Goal: Submit feedback/report problem: Submit feedback/report problem

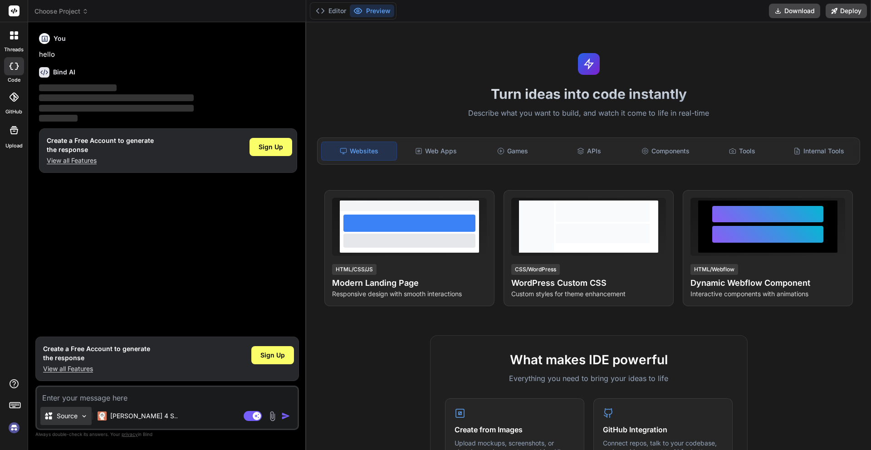
click at [74, 414] on p "Source" at bounding box center [67, 416] width 21 height 9
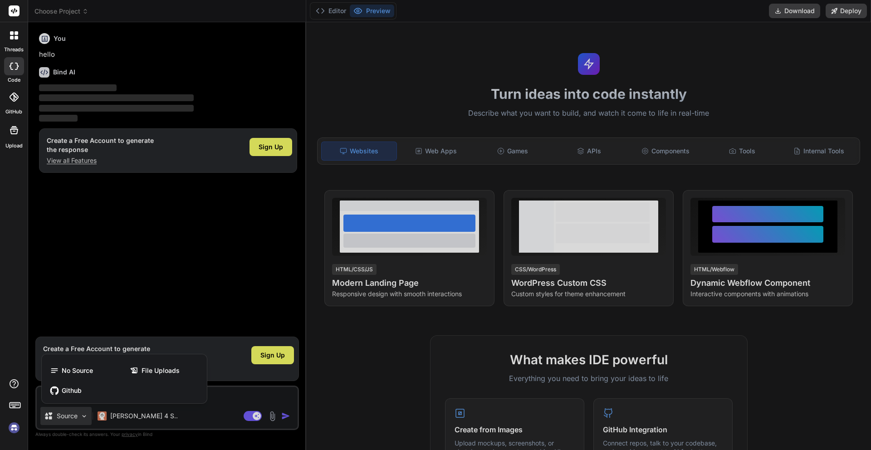
click at [74, 414] on div at bounding box center [435, 225] width 871 height 450
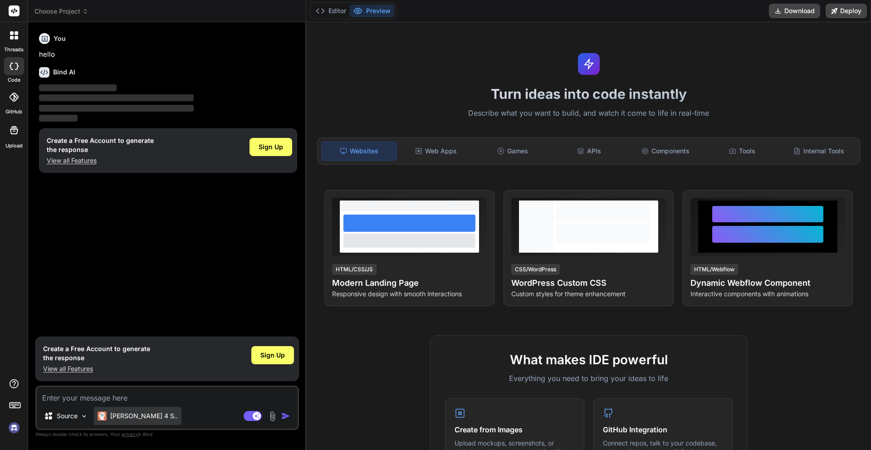
click at [103, 415] on img at bounding box center [102, 416] width 9 height 9
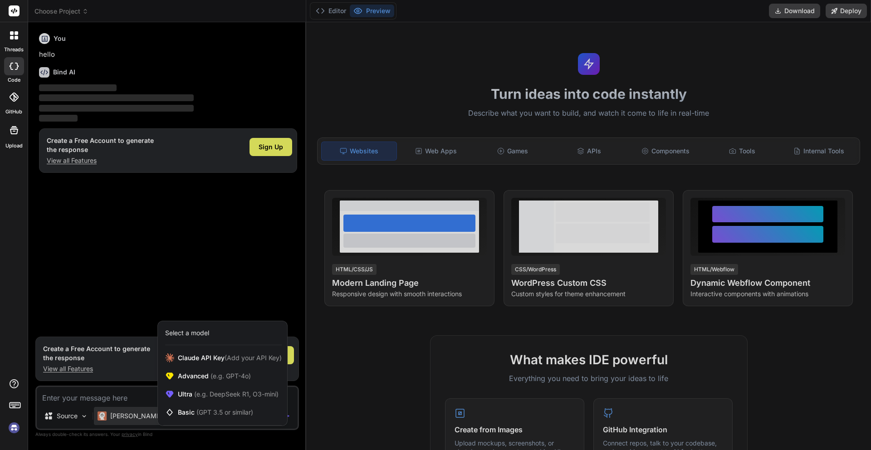
click at [103, 415] on div at bounding box center [435, 225] width 871 height 450
type textarea "x"
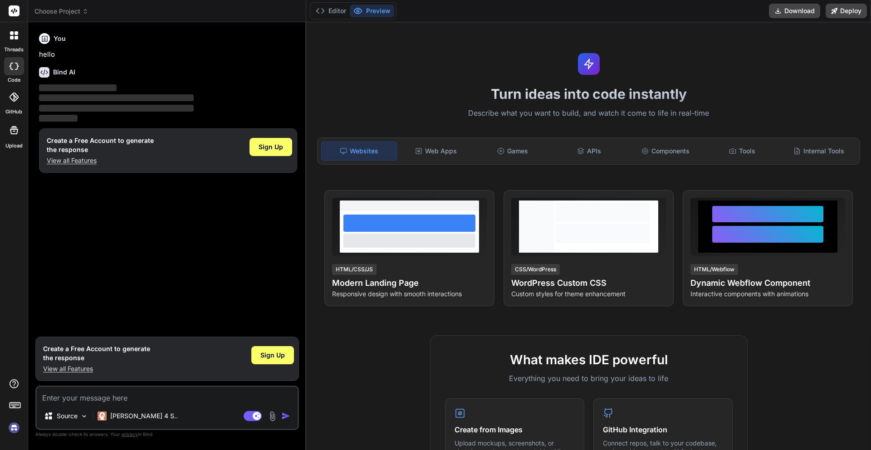
click at [96, 398] on textarea at bounding box center [167, 395] width 261 height 16
paste textarea "Develop a comprehensive field management application that includes the followin…"
type textarea "Develop a comprehensive field management application that includes the followin…"
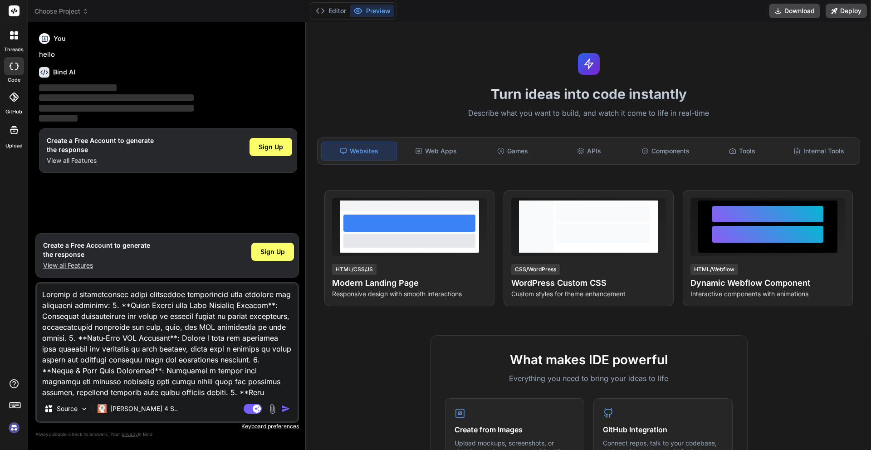
scroll to position [317, 0]
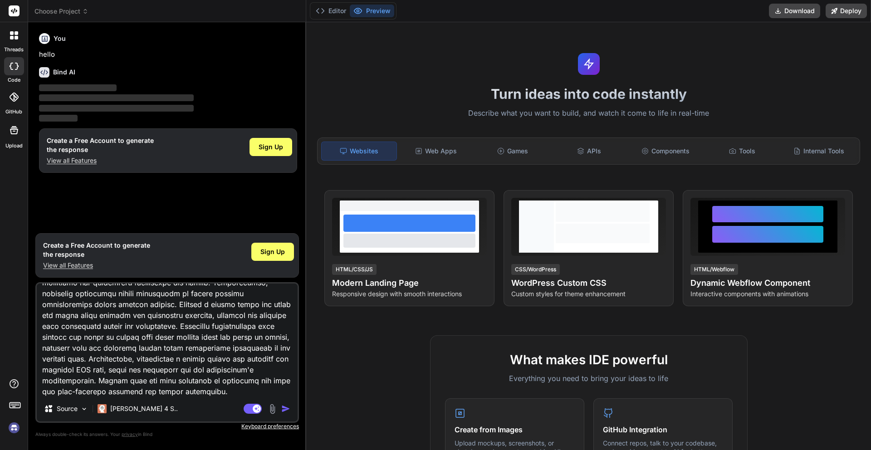
type textarea "x"
drag, startPoint x: 43, startPoint y: 335, endPoint x: 165, endPoint y: 407, distance: 141.6
click at [165, 407] on div "Source Claude 4 S.. Agent Mode. When this toggle is activated, AI automatically…" at bounding box center [167, 352] width 264 height 141
type textarea "Develop a comprehensive field management application that includes the followin…"
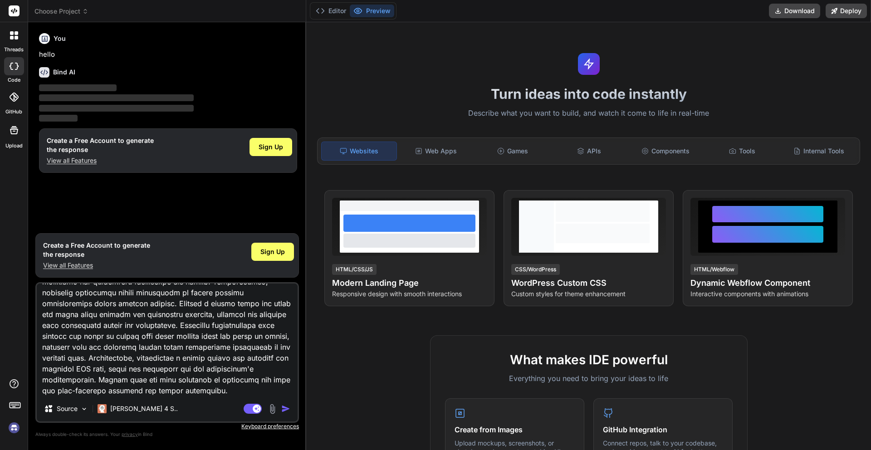
type textarea "x"
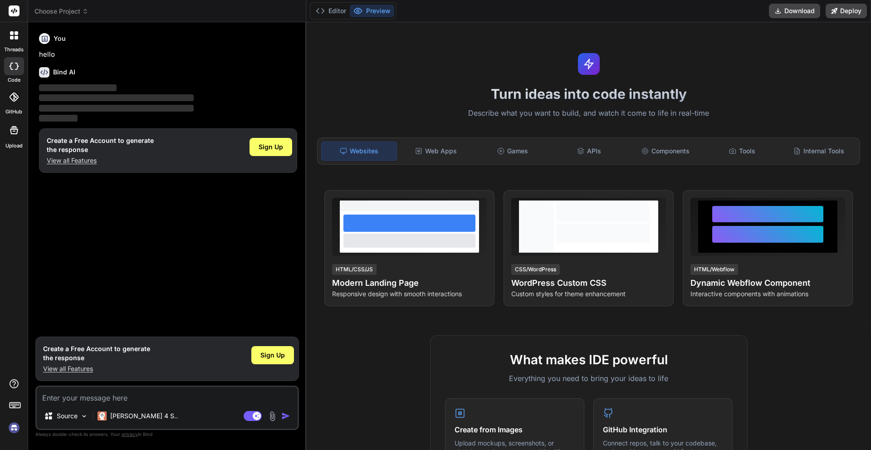
scroll to position [0, 0]
paste textarea "Develop a comprehensive field management application that includes the followin…"
type textarea "Develop a comprehensive field management application that includes the followin…"
type textarea "x"
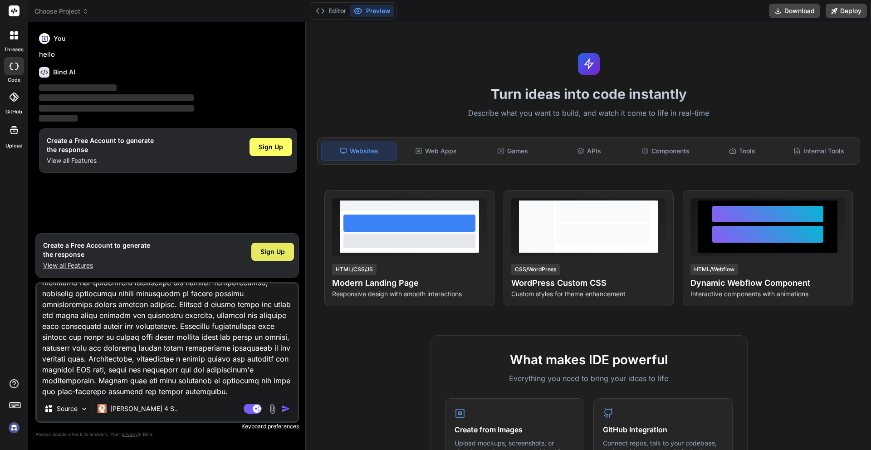
type textarea "Develop a comprehensive field management application that includes the followin…"
click at [259, 250] on div "Sign Up" at bounding box center [272, 252] width 43 height 18
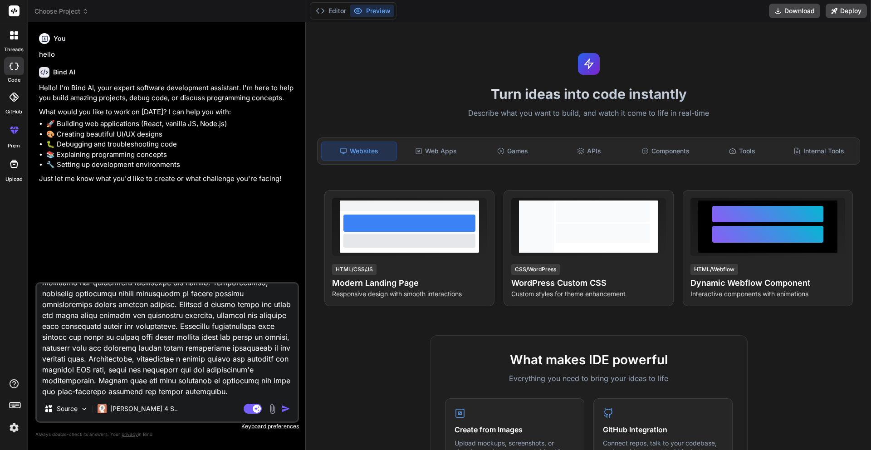
click at [283, 409] on img "button" at bounding box center [285, 408] width 9 height 9
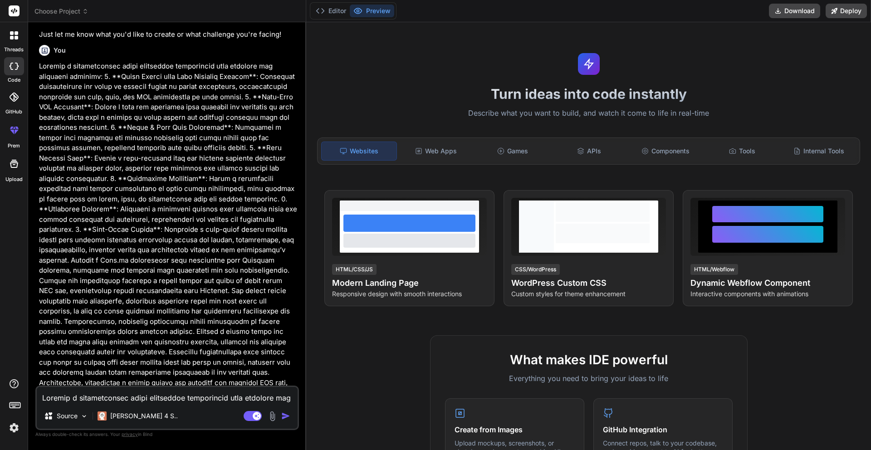
scroll to position [156, 0]
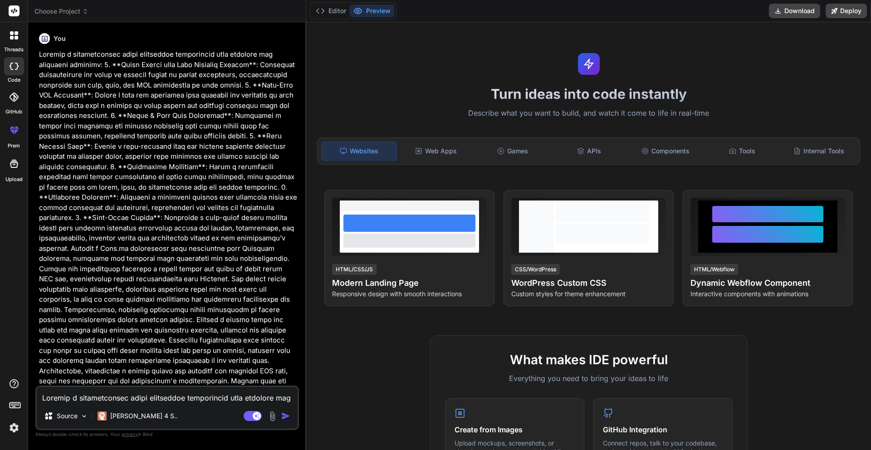
type textarea "x"
click at [425, 155] on div "Web Apps" at bounding box center [436, 151] width 75 height 19
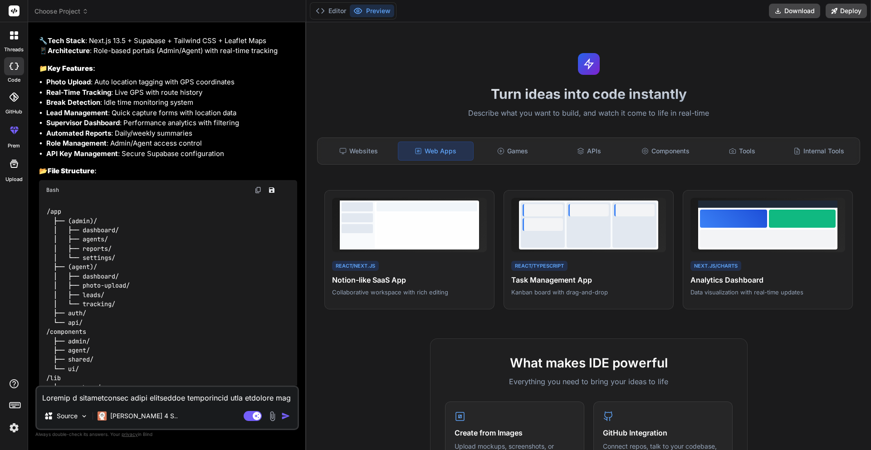
scroll to position [685, 0]
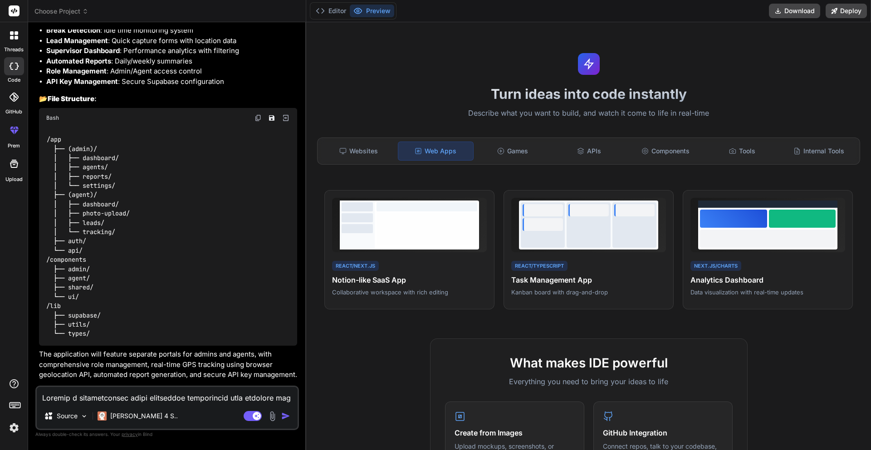
click at [152, 392] on textarea at bounding box center [167, 395] width 261 height 16
type textarea "y"
type textarea "x"
type textarea "ye"
type textarea "x"
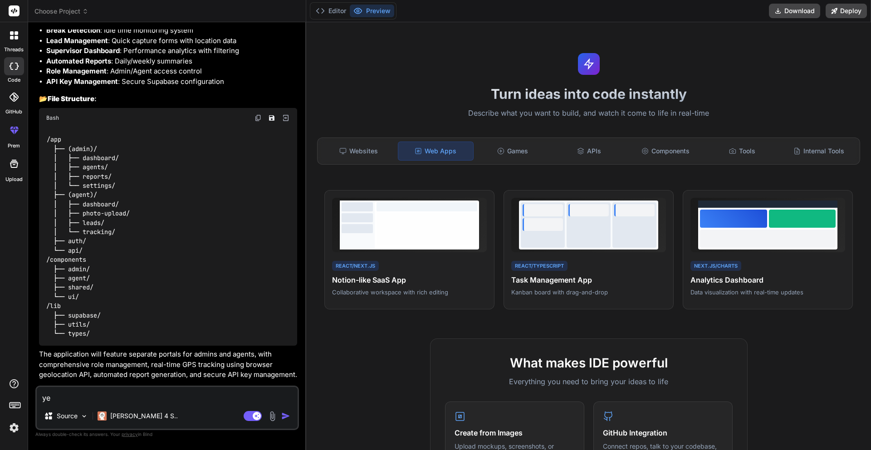
type textarea "yes"
type textarea "x"
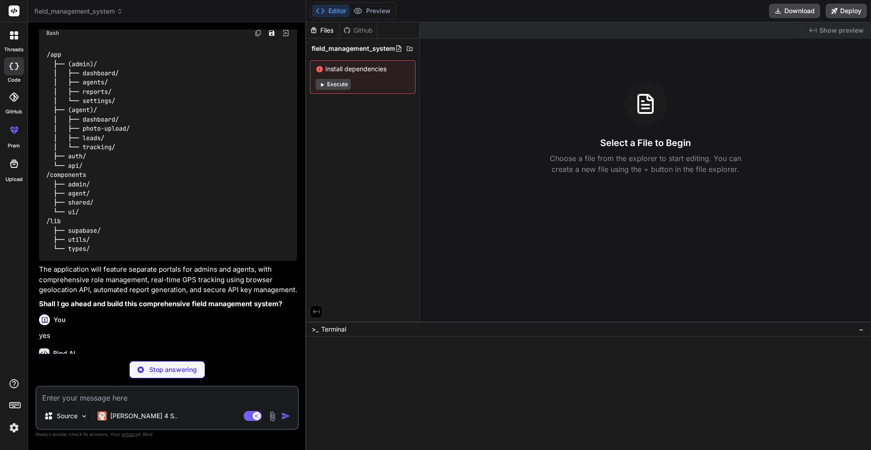
scroll to position [779, 0]
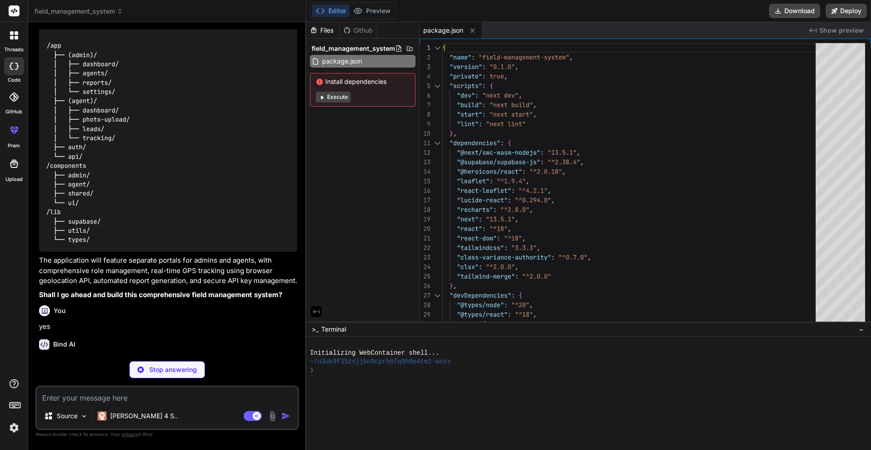
type textarea "x"
type textarea "module.exports = nextConfig"
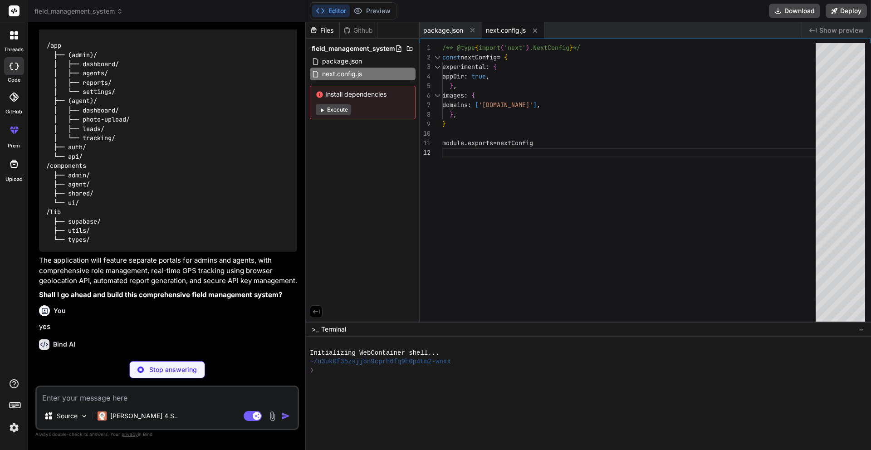
click at [342, 112] on button "Execute" at bounding box center [333, 109] width 35 height 11
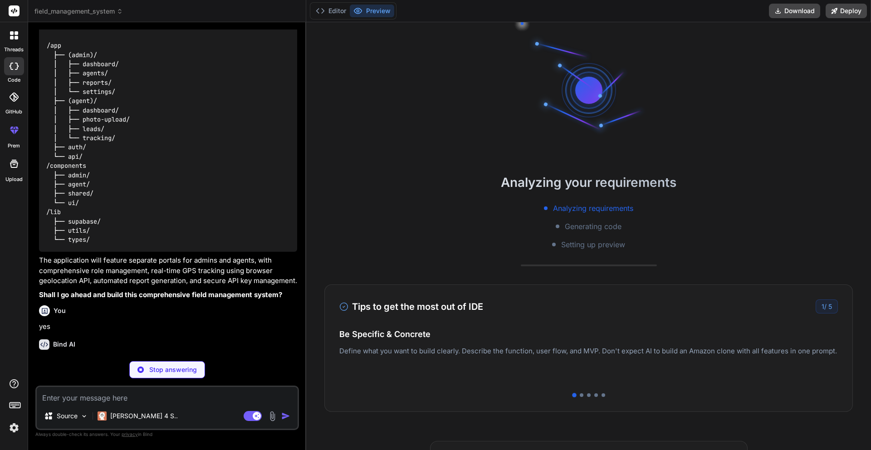
type textarea "x"
type textarea "}"
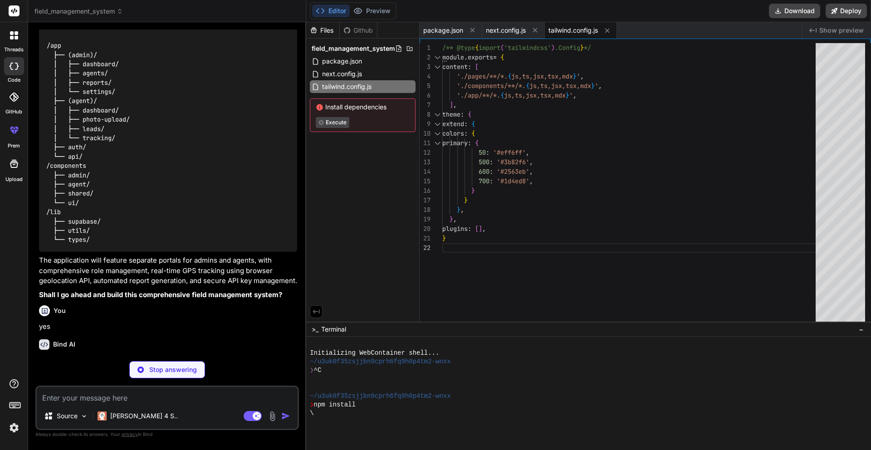
type textarea "x"
type textarea ""baseUrl": ".", "paths": { "@/*": ["./*"] } }, "include": ["next-env.d.ts", "**…"
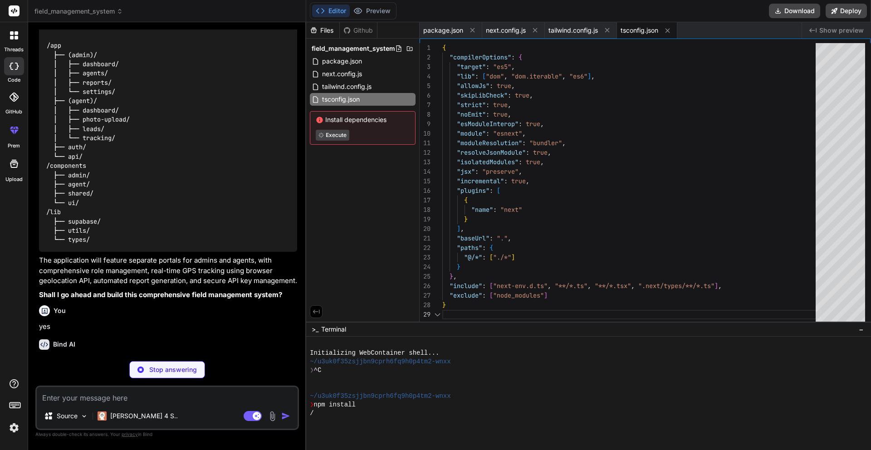
scroll to position [76, 0]
type textarea "x"
type textarea "body { @apply bg-background text-foreground; } } .leaflet-container { height: 1…"
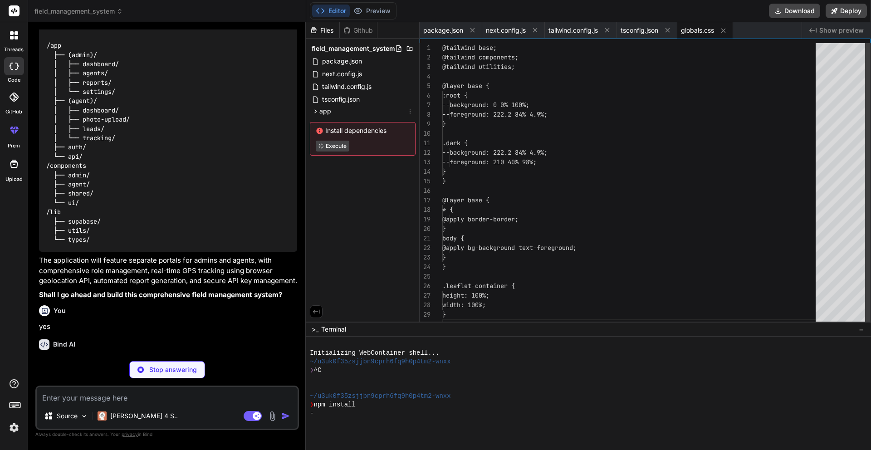
scroll to position [86, 0]
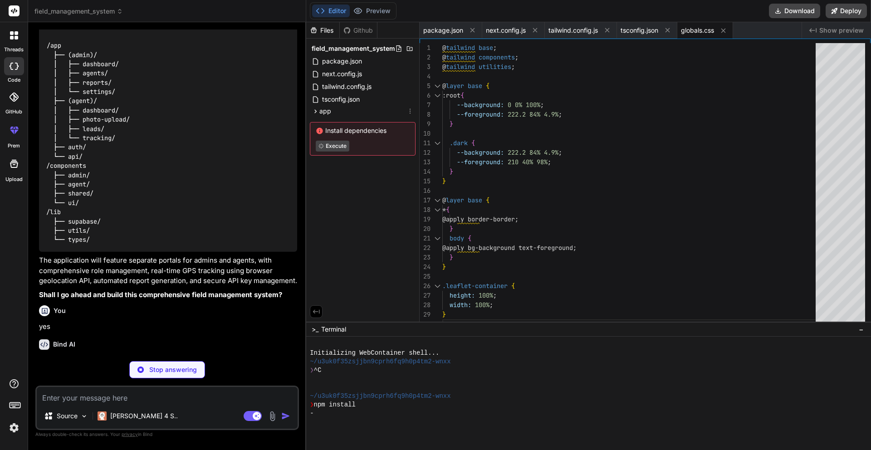
type textarea "x"
type textarea "}"
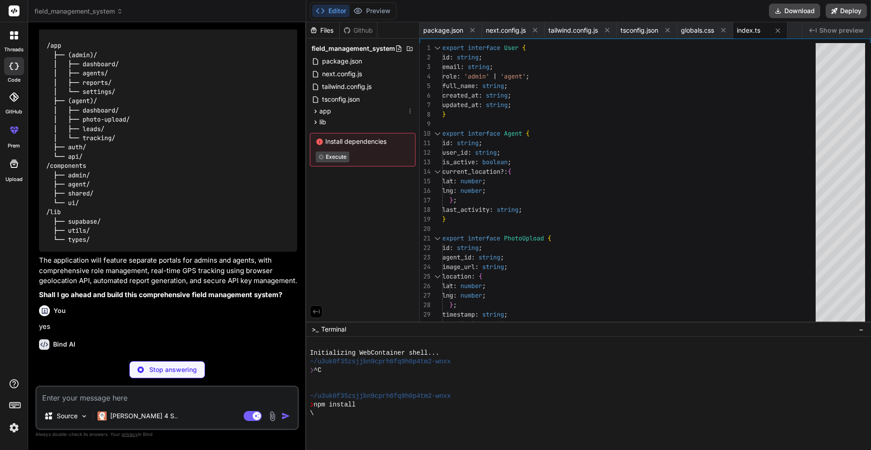
type textarea "x"
type textarea "// Fallback to environment variables return createClientComponentClient() }"
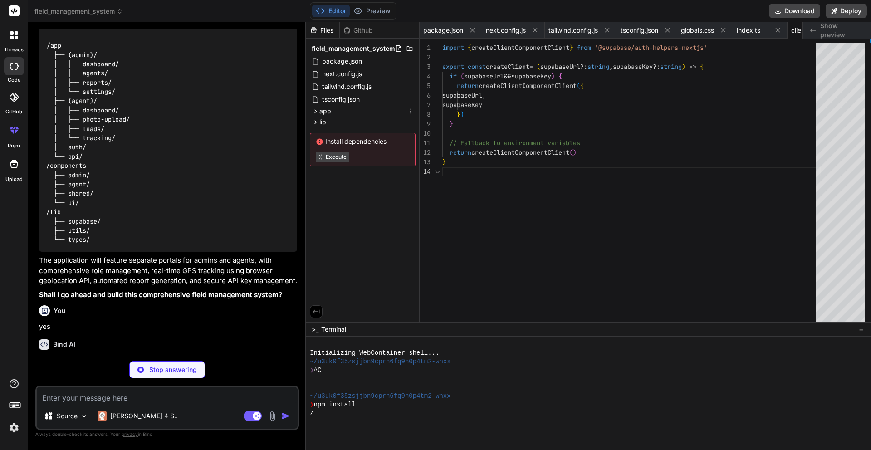
scroll to position [29, 0]
type textarea "x"
type textarea "import { createServerComponentClient } from '@supabase/auth-helpers-nextjs' imp…"
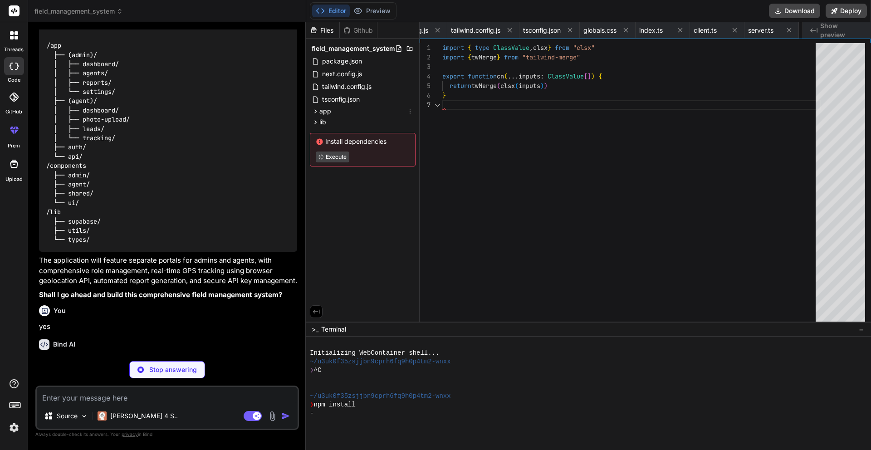
scroll to position [0, 152]
type textarea "x"
type textarea "}, { enableHighAccuracy: true, timeout: 10000, maximumAge: 60000 } ); };"
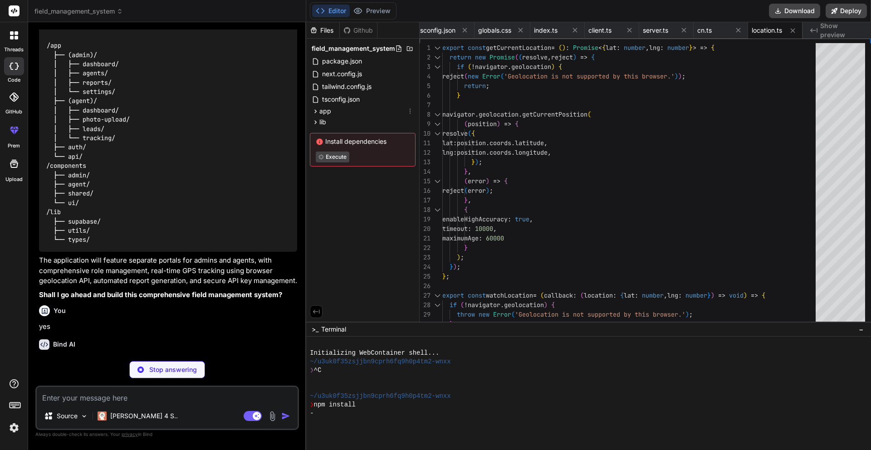
type textarea "x"
type textarea "Button.displayName = "Button" export { Button }"
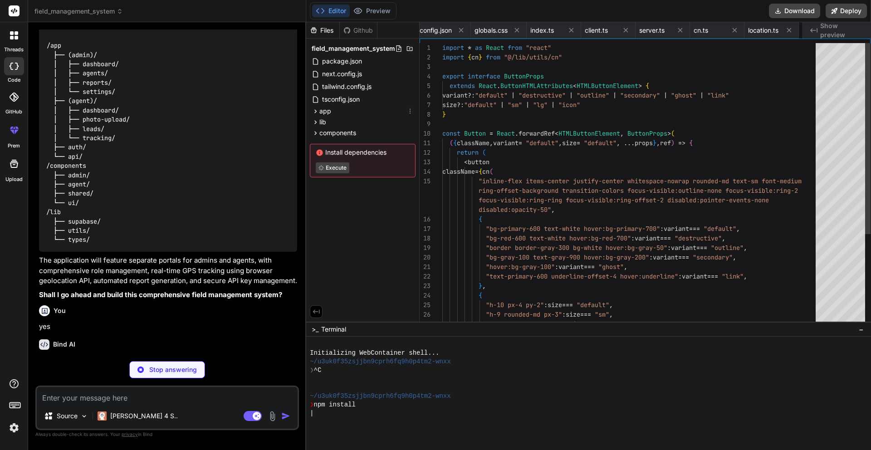
scroll to position [38, 0]
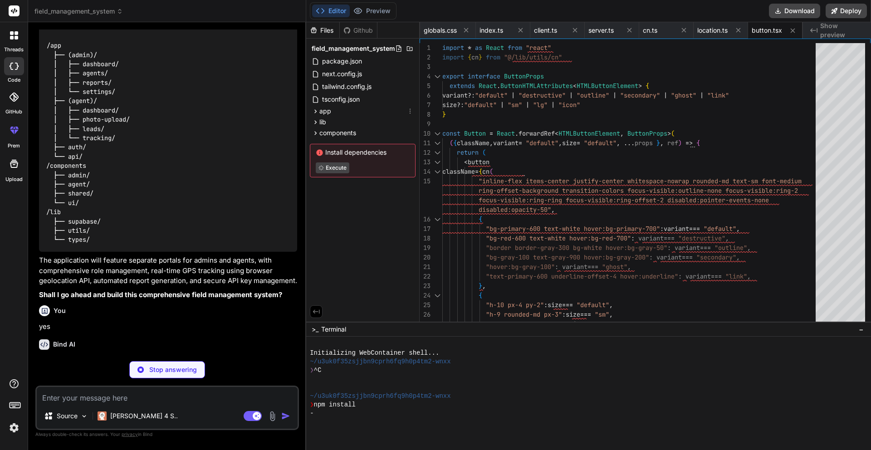
type textarea "x"
type textarea "{...props} /> ) } ) Input.displayName = "Input" export { Input }"
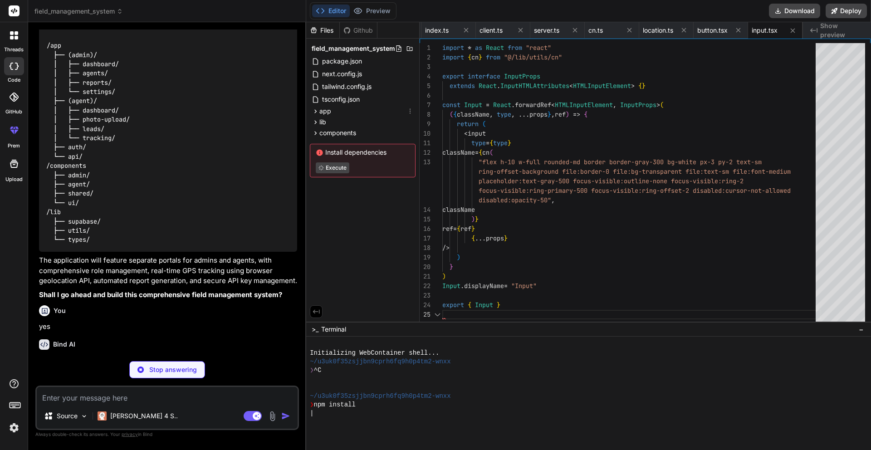
scroll to position [76, 0]
type textarea "x"
type textarea "React.HTMLAttributes<HTMLDivElement> >(({ className, ...props }, ref) => ( <div…"
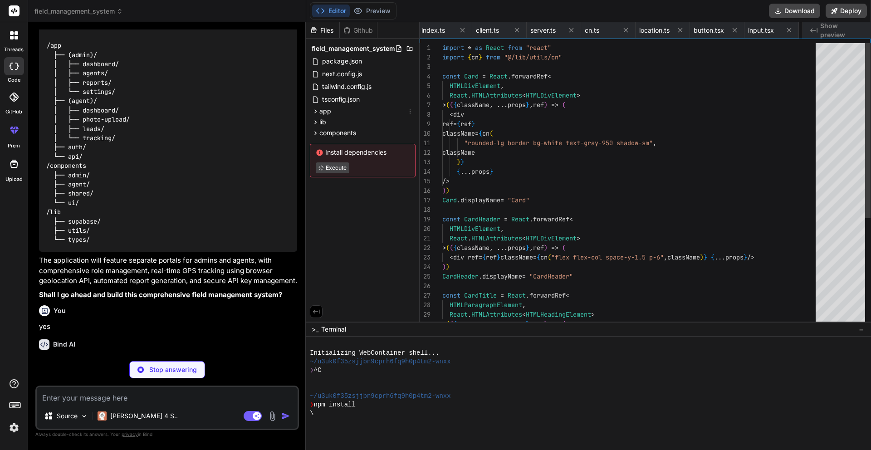
scroll to position [67, 0]
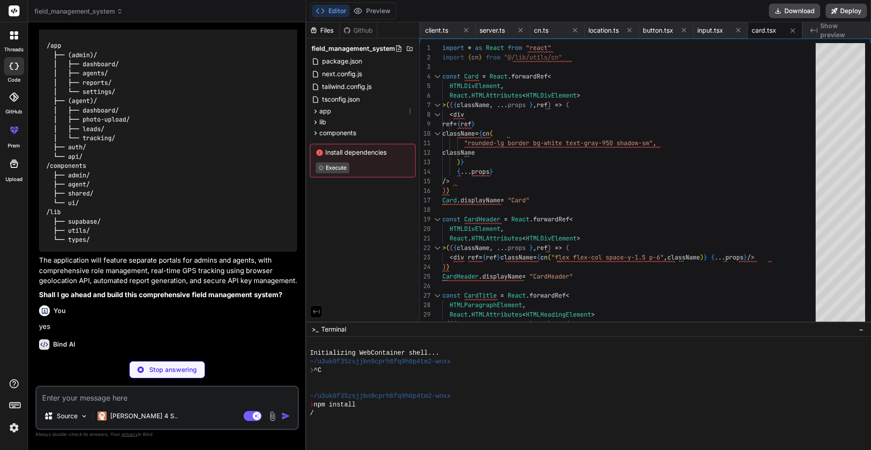
type textarea "x"
type textarea "return ( <div className="min-h-screen bg-gray-50"> <Navigation role={role || us…"
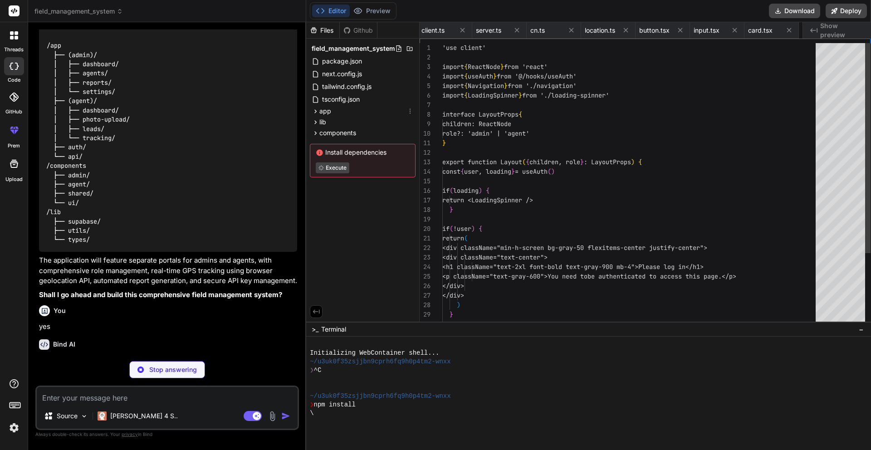
scroll to position [0, 424]
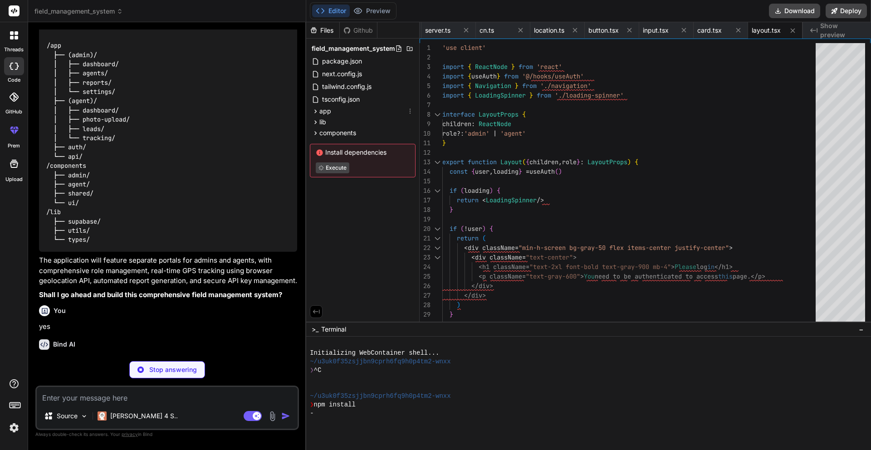
type textarea "x"
type textarea "<LogOut className="h-4 w-4" /> Sign Out </Button> </div> </div> </div> </nav> )…"
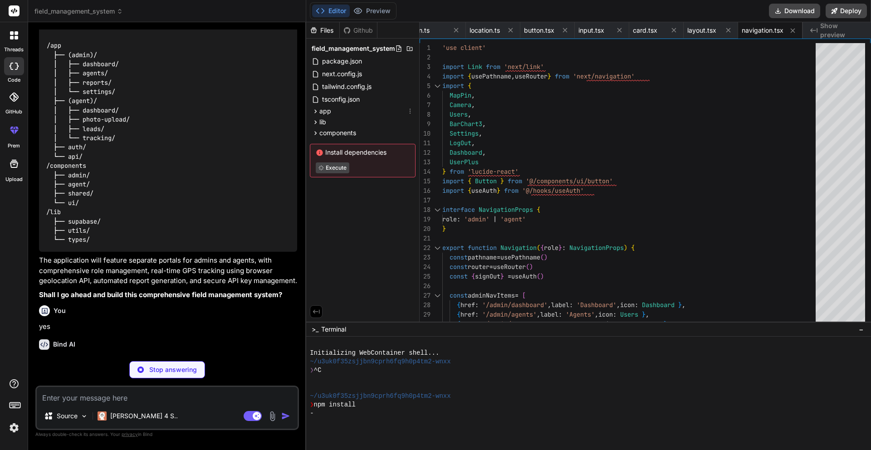
type textarea "x"
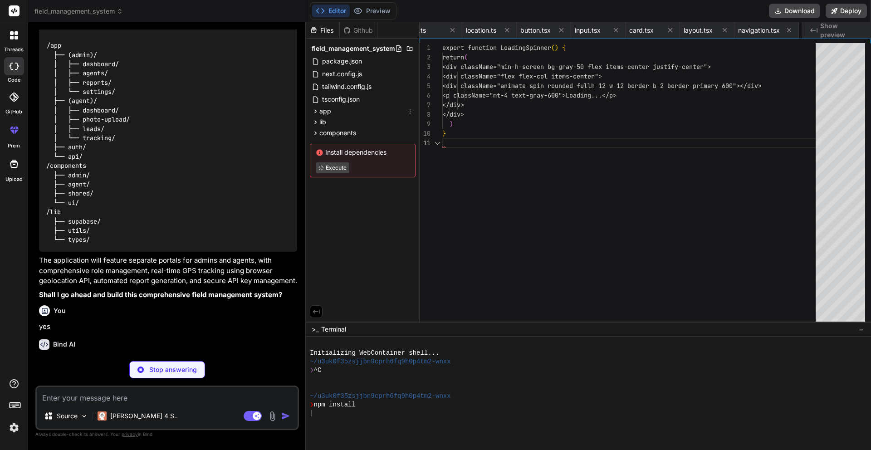
scroll to position [0, 0]
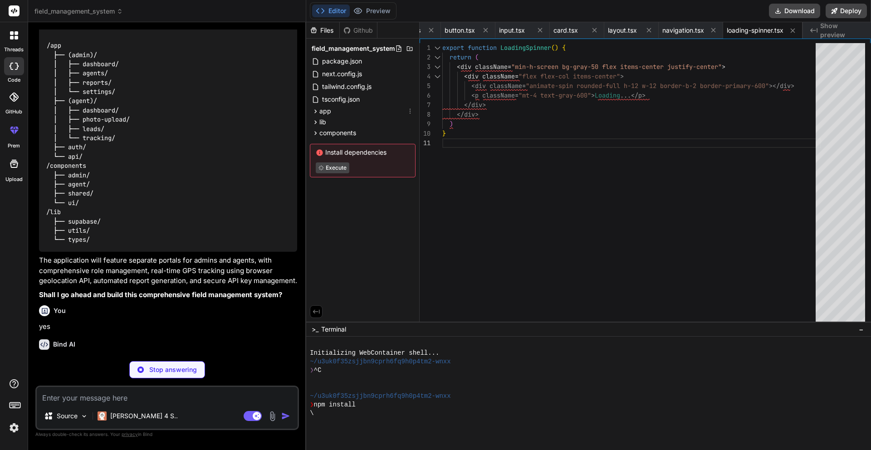
type textarea "x"
type textarea "} return context }"
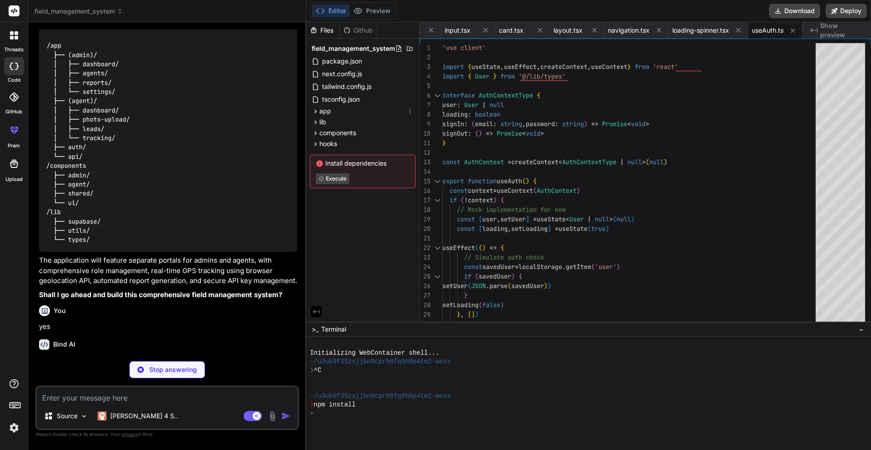
type textarea "x"
type textarea ") }"
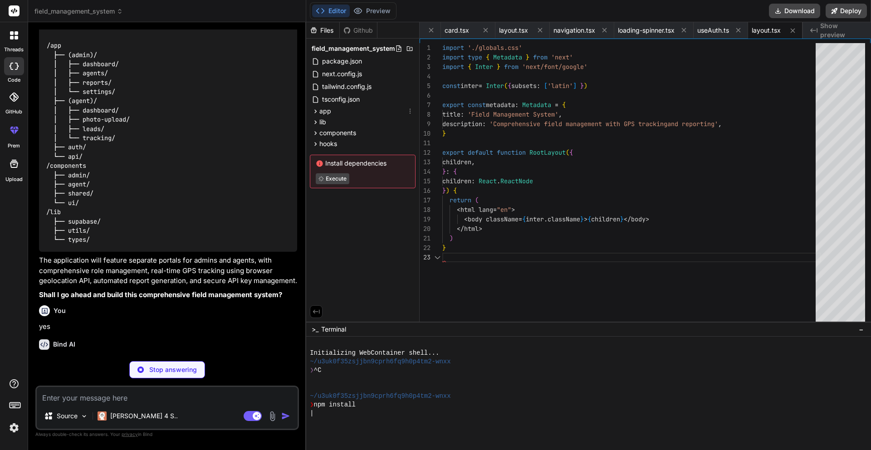
type textarea "x"
type textarea "import { redirect } from 'next/navigation' export default function HomePage() {…"
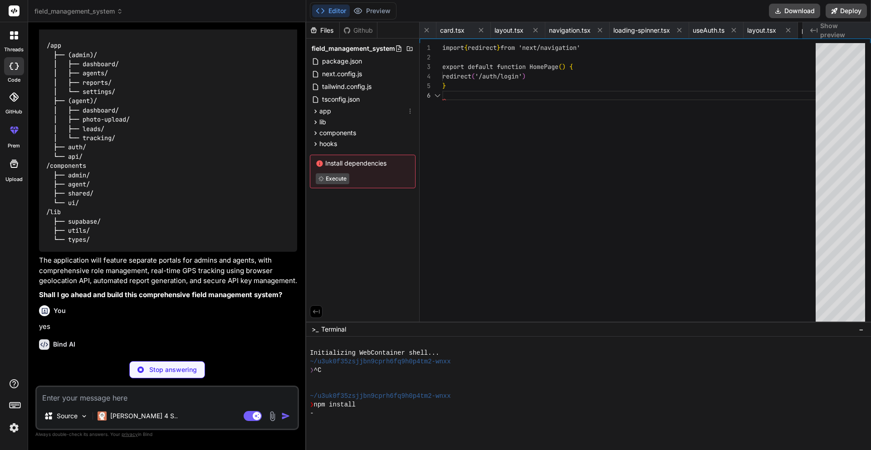
scroll to position [48, 0]
type textarea "x"
type textarea ") }"
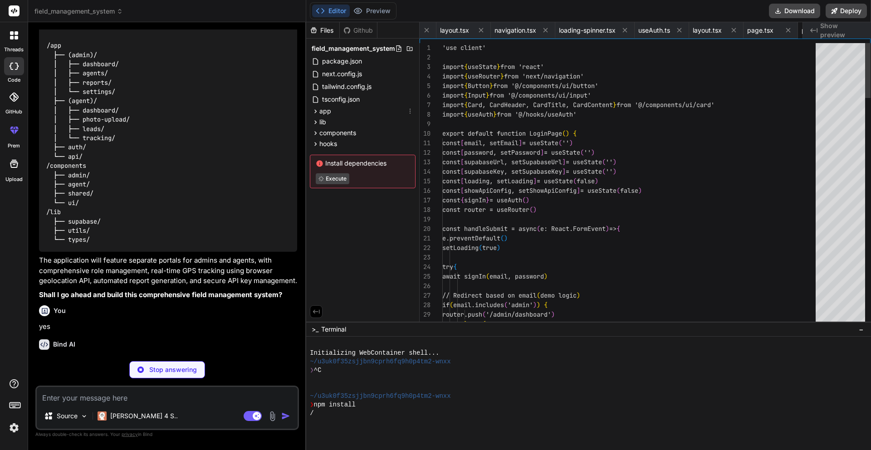
scroll to position [19, 0]
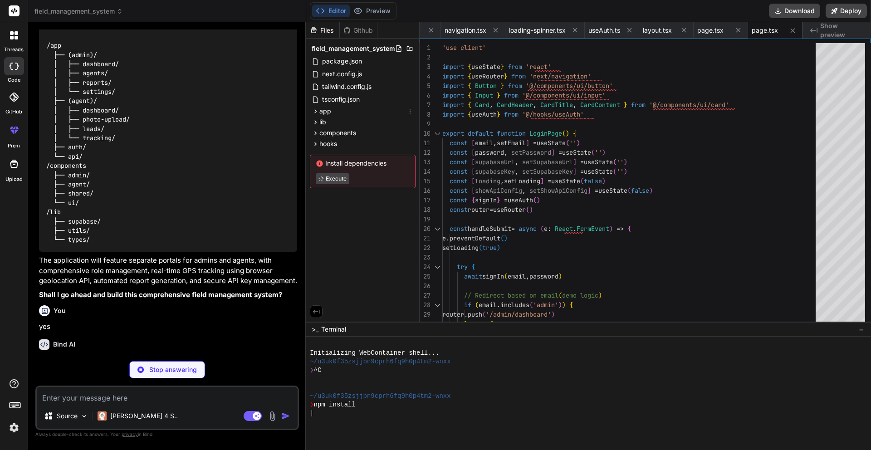
type textarea "x"
type textarea "</div> </Layout> ) }"
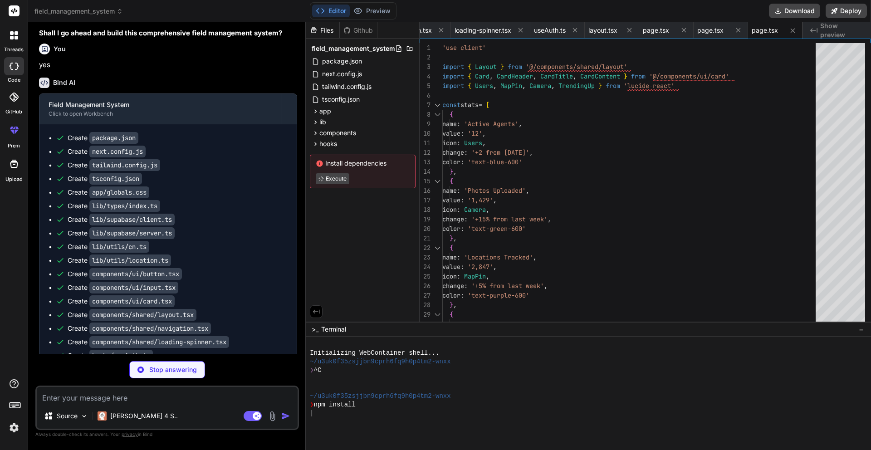
scroll to position [1115, 0]
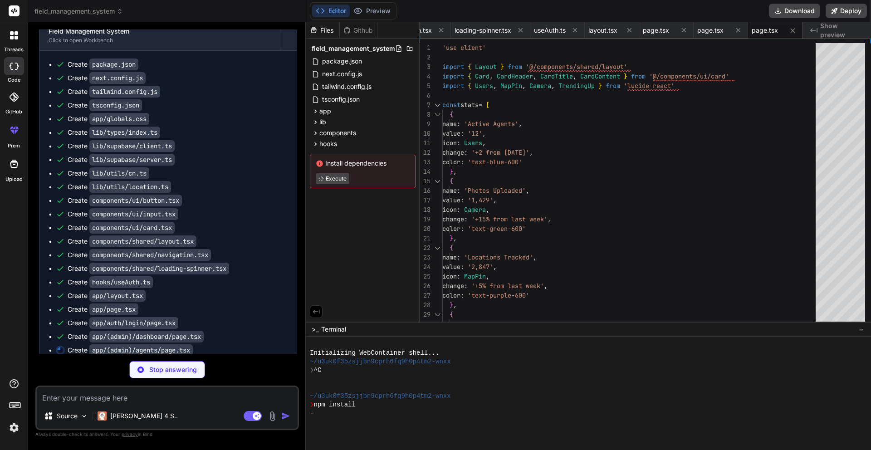
type textarea "x"
type textarea "</CardContent> </Card> ))} </div> </div> </div> </Layout> ) }"
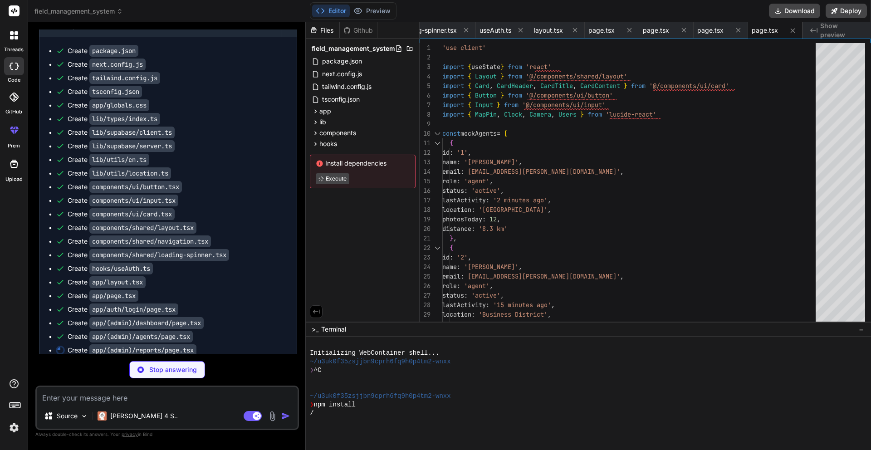
scroll to position [34, 0]
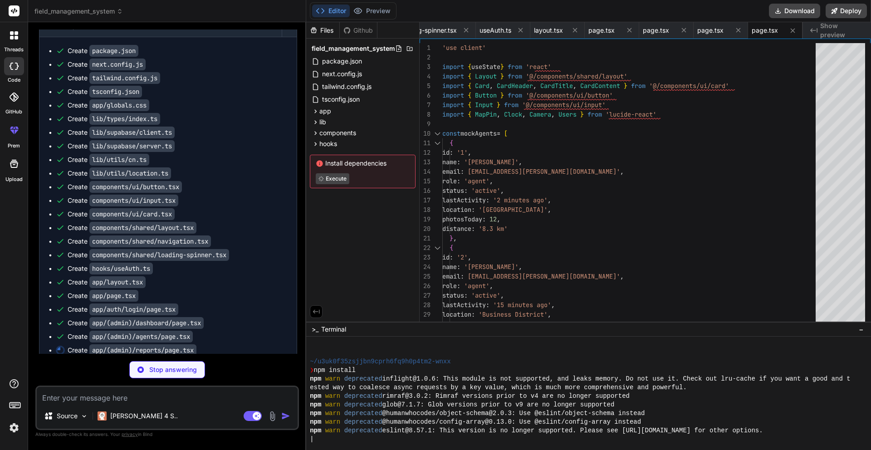
type textarea "x"
type textarea "</div> </CardContent> </Card> </div> </div> </Layout> ) }"
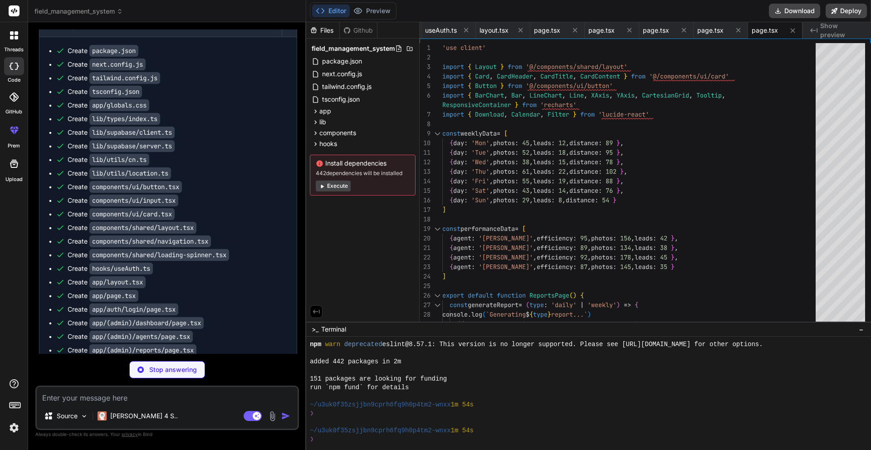
scroll to position [1142, 0]
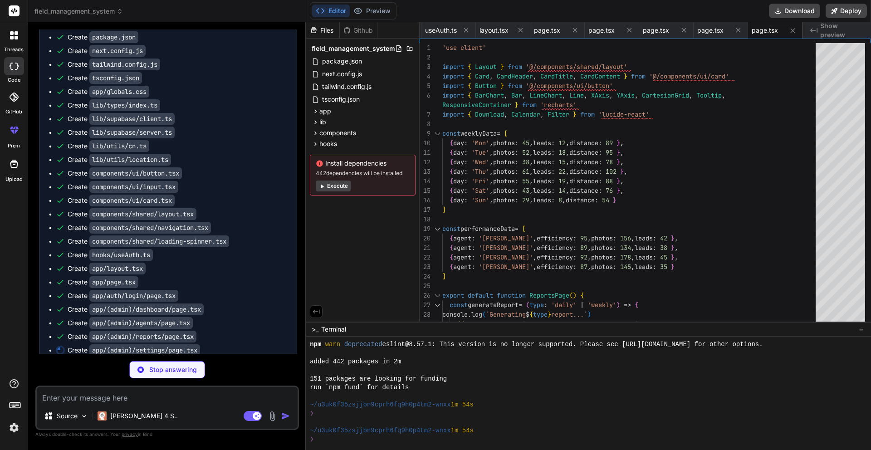
type textarea "x"
type textarea "</div> </div> </div> </Layout> ) }"
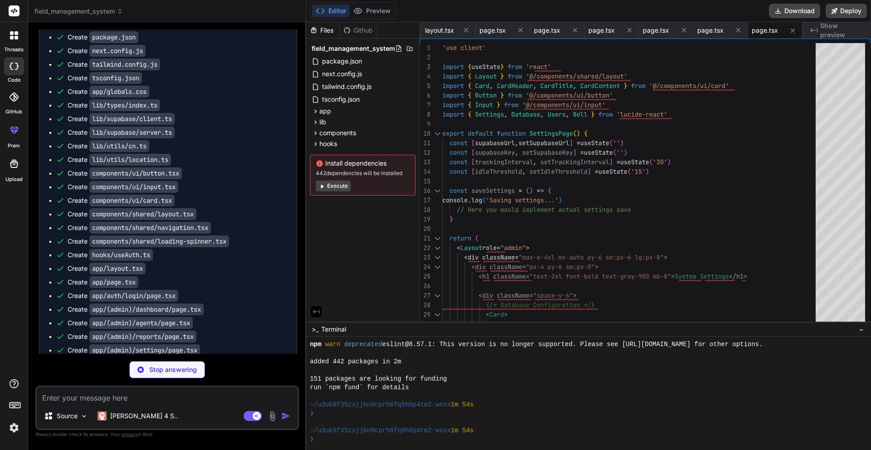
type textarea "x"
type textarea "</div> </div> </Layout> ) }"
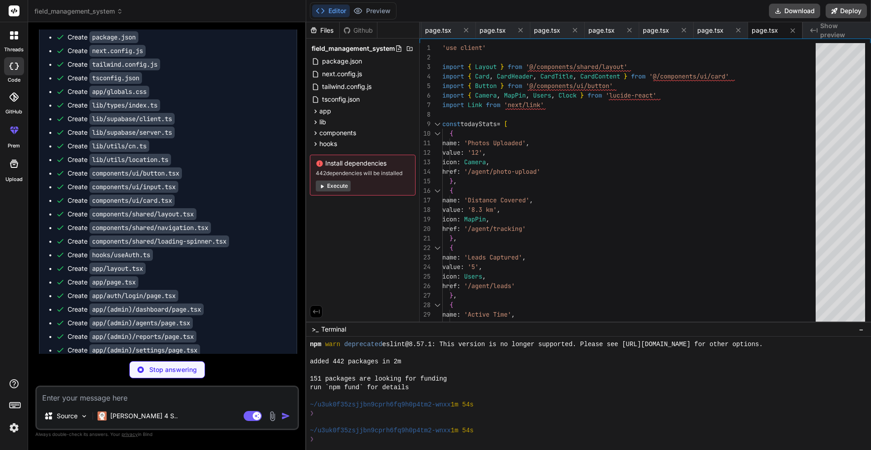
scroll to position [1169, 0]
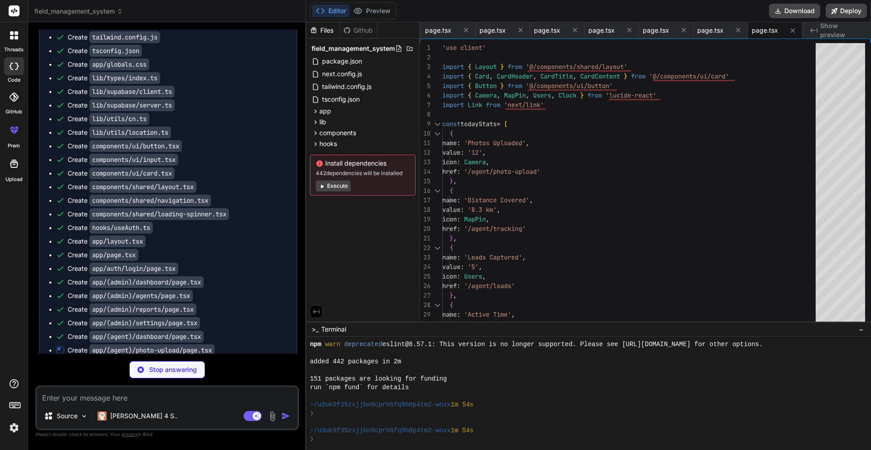
click at [339, 186] on button "Execute" at bounding box center [333, 186] width 35 height 11
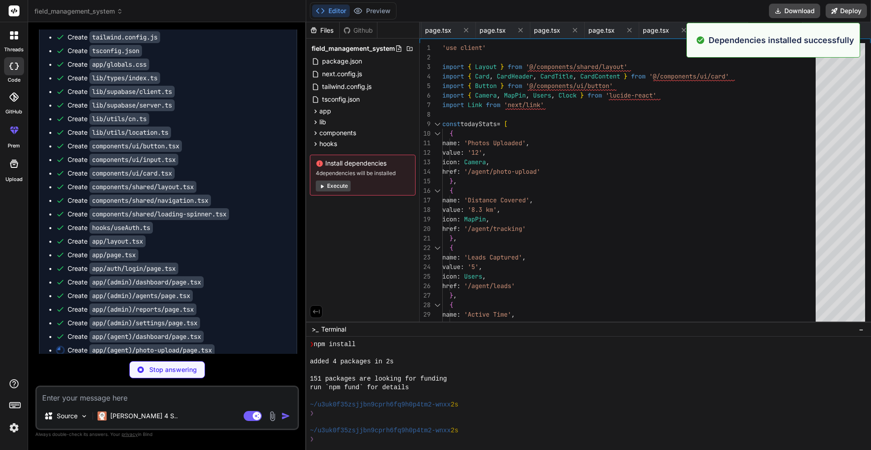
scroll to position [250, 0]
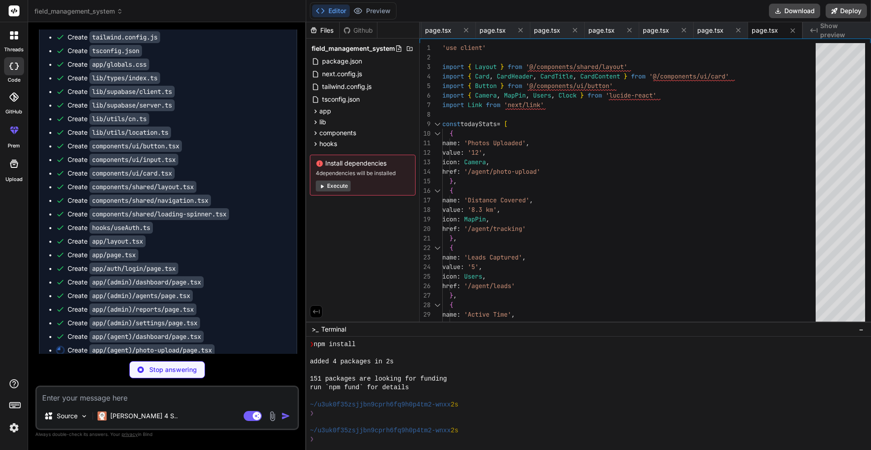
click at [339, 186] on button "Execute" at bounding box center [333, 186] width 35 height 11
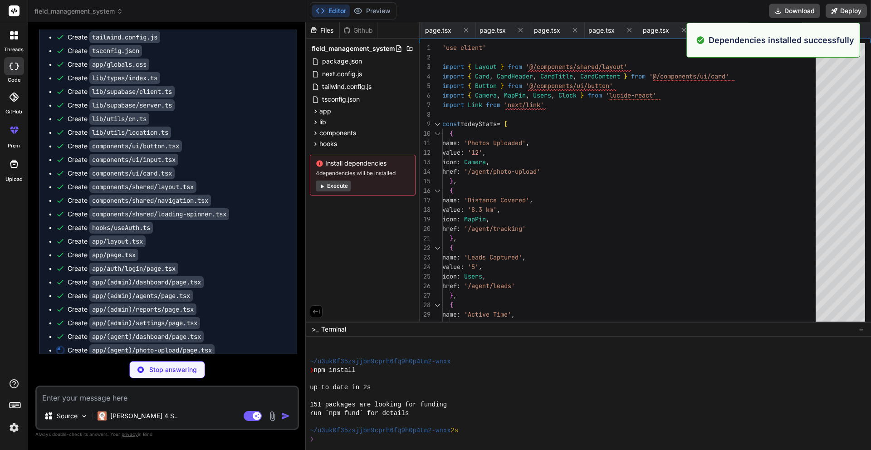
scroll to position [379, 0]
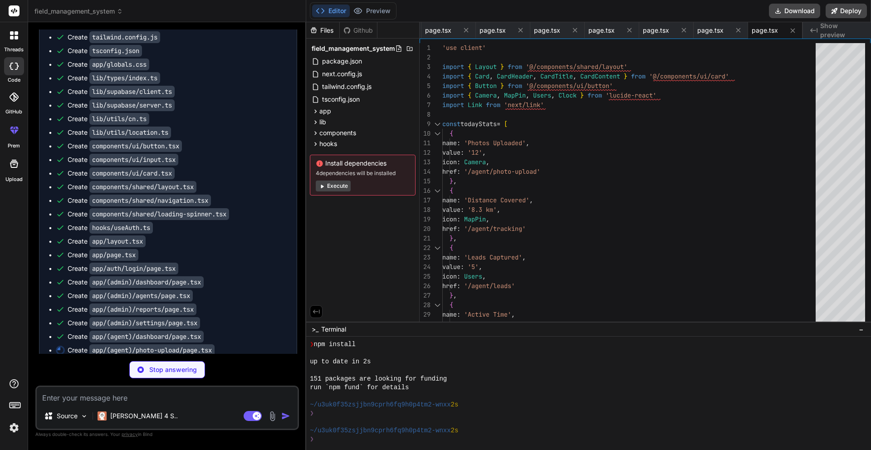
type textarea "x"
type textarea ") }"
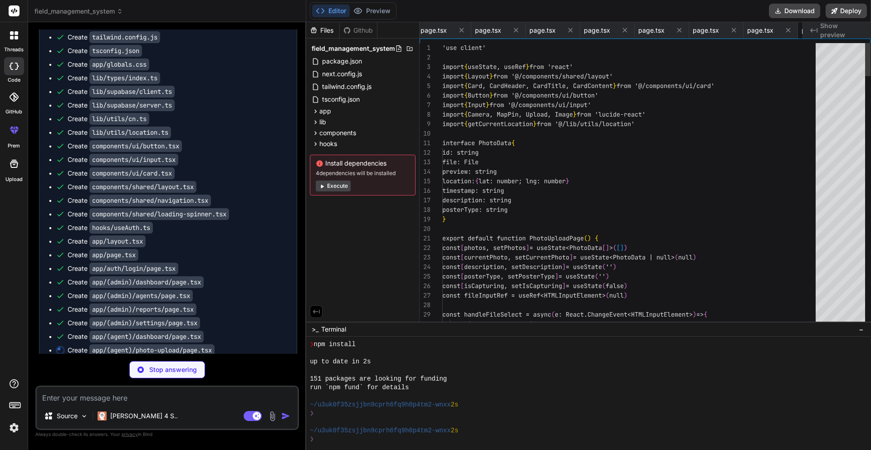
scroll to position [0, 1114]
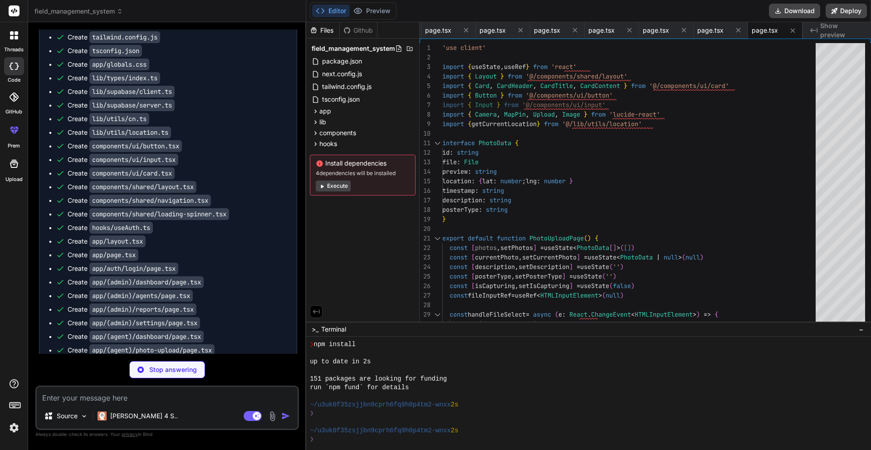
click at [339, 186] on button "Execute" at bounding box center [333, 186] width 35 height 11
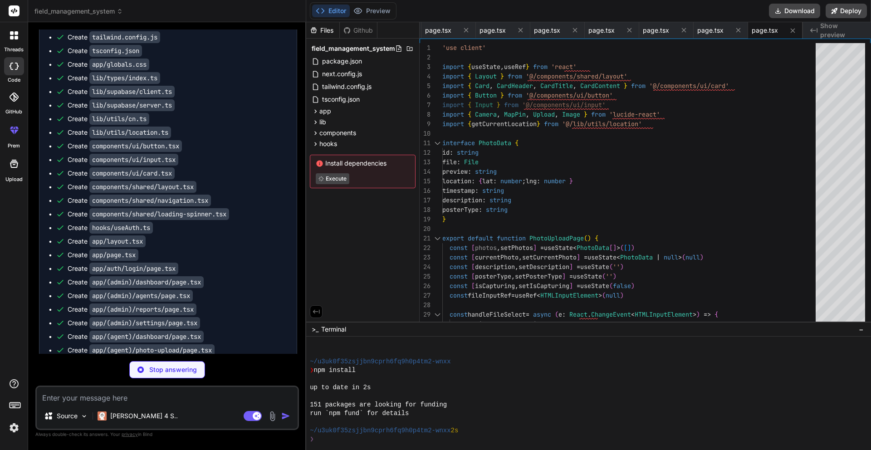
scroll to position [509, 0]
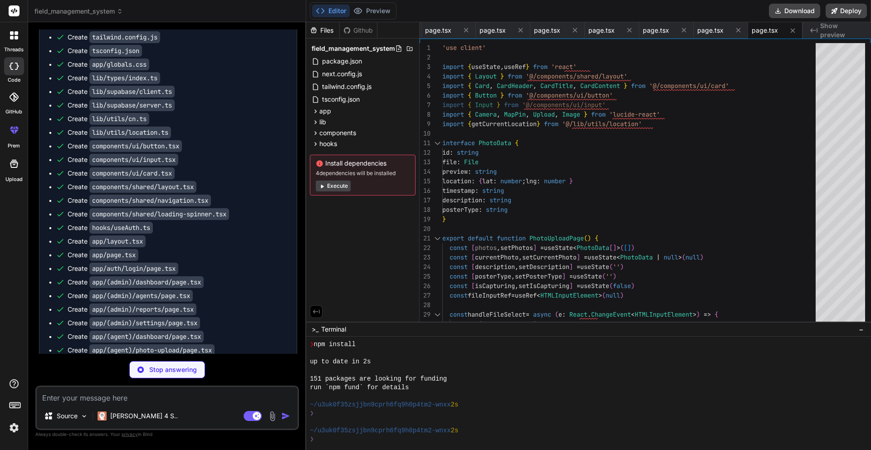
click at [339, 186] on button "Execute" at bounding box center [333, 186] width 35 height 11
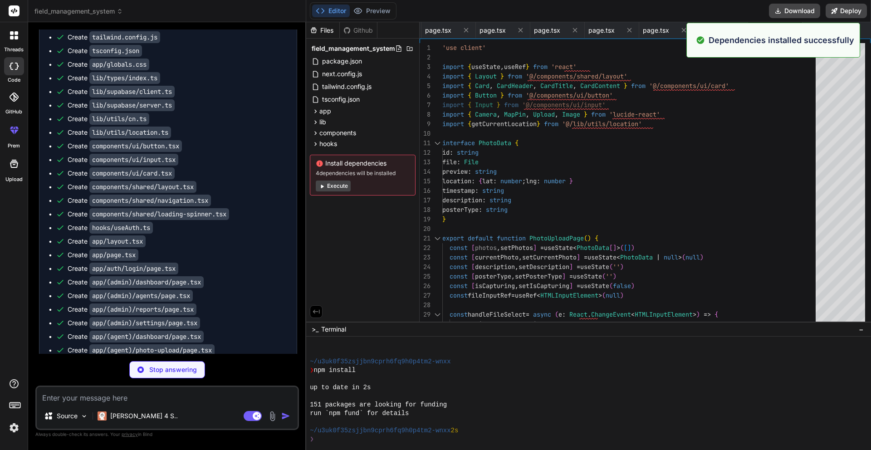
scroll to position [638, 0]
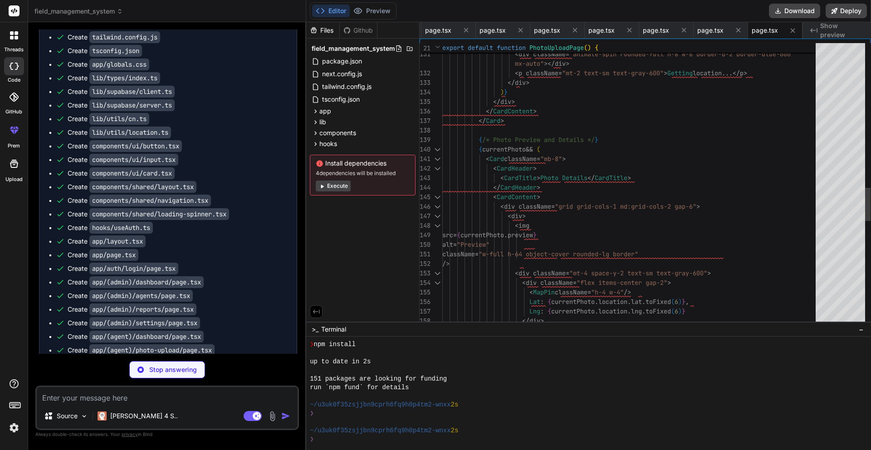
type textarea "x"
type textarea "</CardContent> </Card> )} </div> </div> </Layout> ) }"
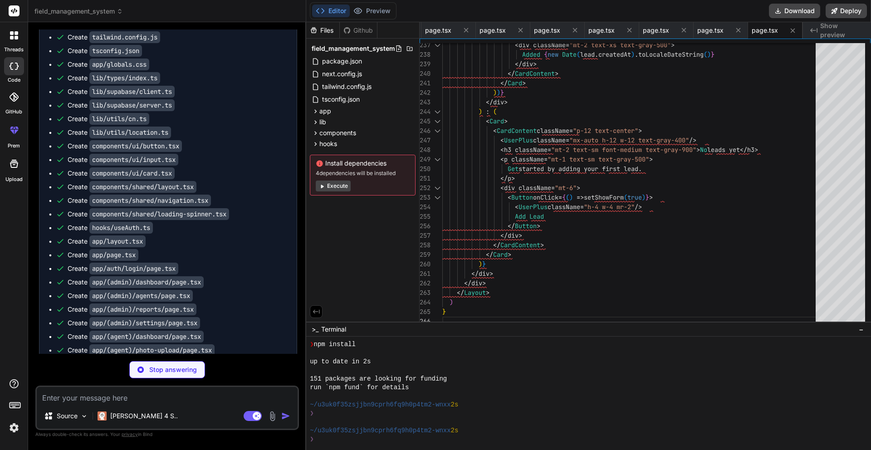
scroll to position [1196, 0]
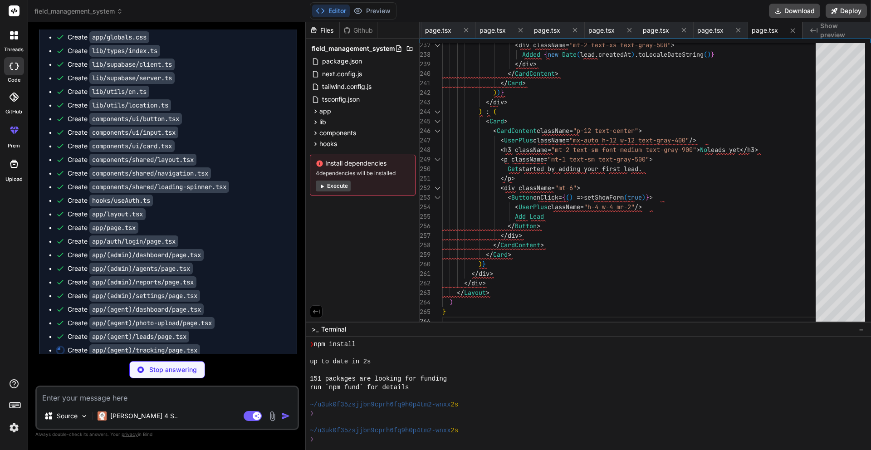
type textarea "x"
type textarea "</CardContent> </Card> </div> )} </div> </div> </Layout> ) }"
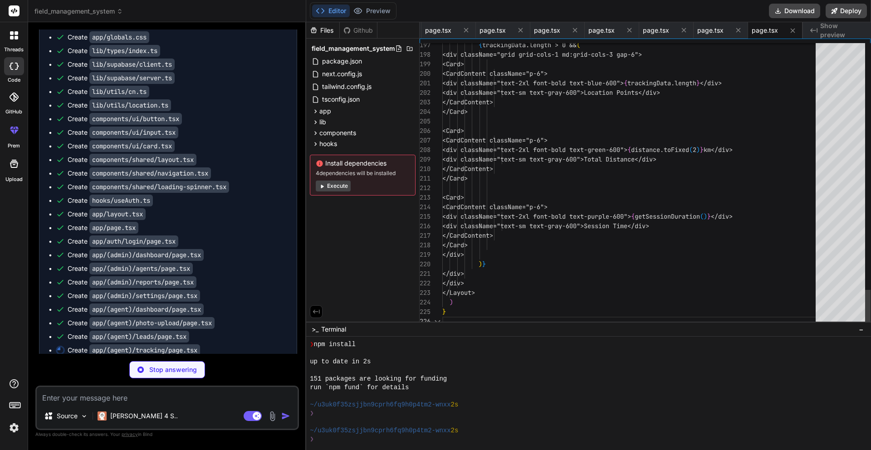
scroll to position [86, 0]
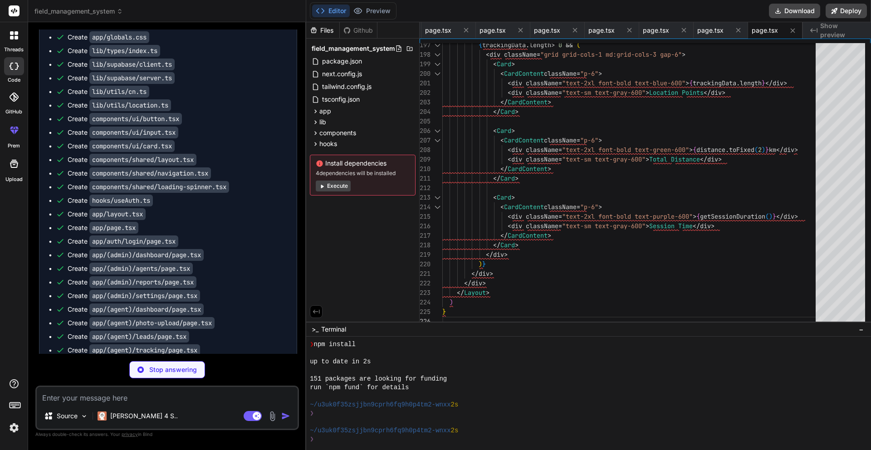
type textarea "x"
type textarea "))} </MapContainer> ) }"
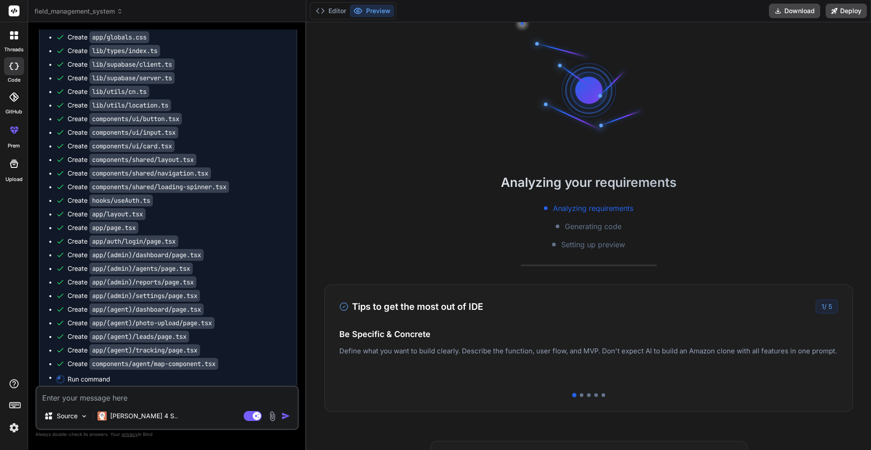
scroll to position [742, 0]
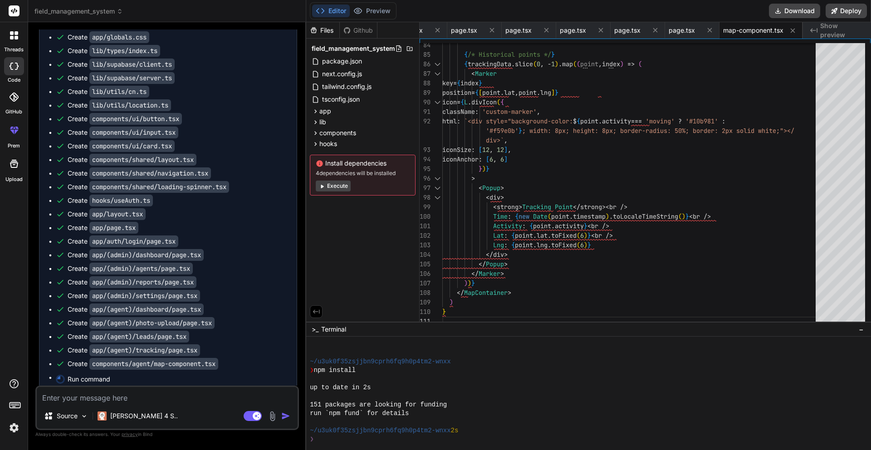
type textarea "x"
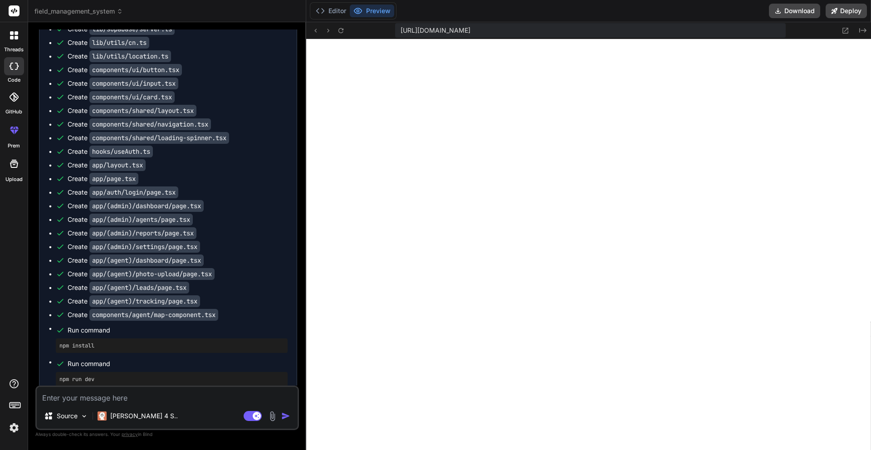
scroll to position [1086, 0]
click at [315, 34] on icon at bounding box center [316, 31] width 8 height 8
click at [338, 33] on icon at bounding box center [341, 31] width 8 height 8
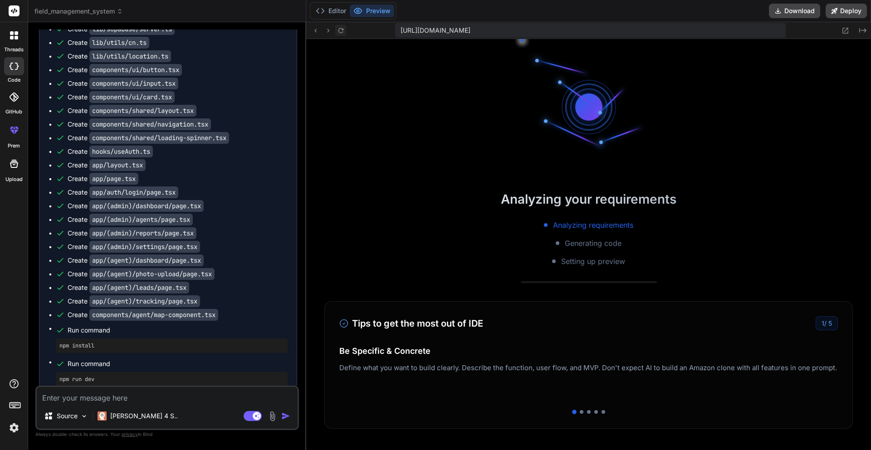
scroll to position [1095, 0]
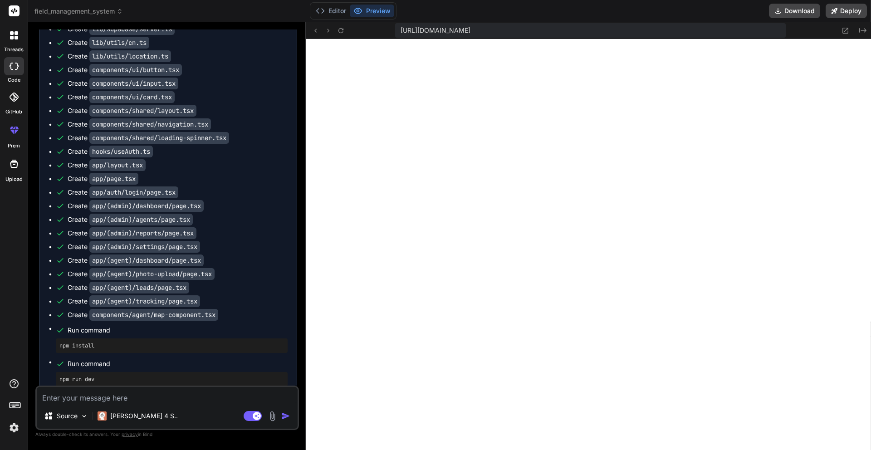
click at [48, 400] on textarea at bounding box center [167, 395] width 261 height 16
type textarea "e"
type textarea "x"
type textarea "er"
type textarea "x"
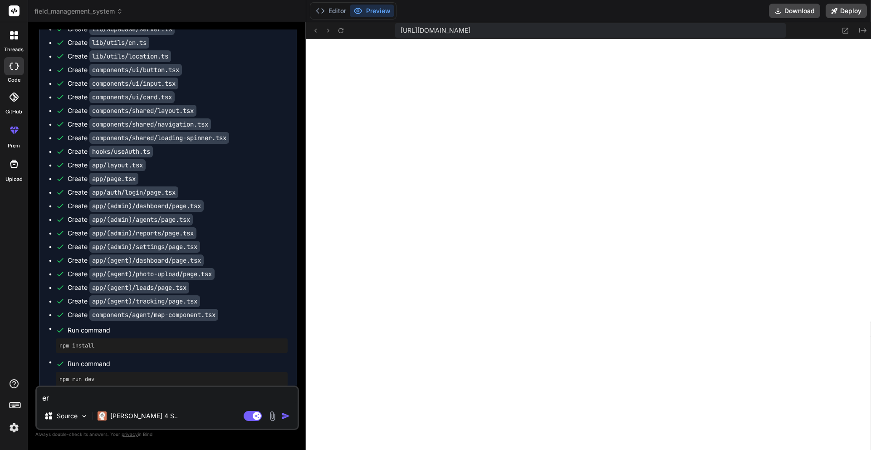
type textarea "err"
type textarea "x"
type textarea "erro"
type textarea "x"
type textarea "error"
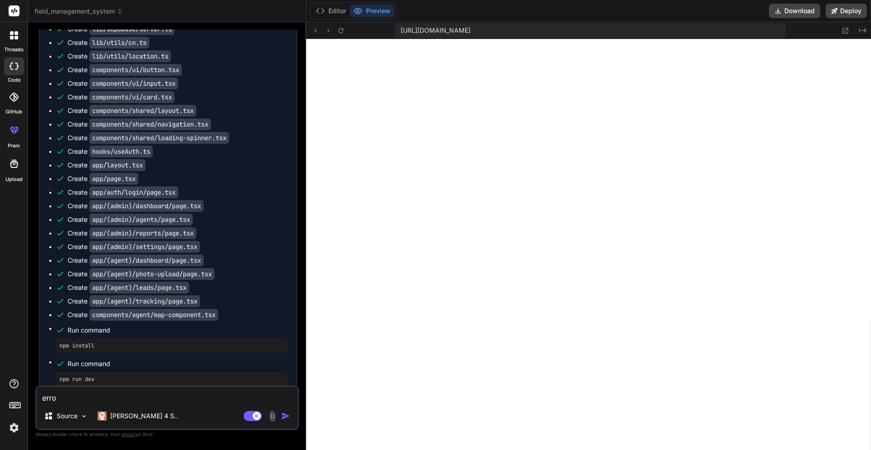
type textarea "x"
type textarea "error"
type textarea "x"
type textarea "error 4"
type textarea "x"
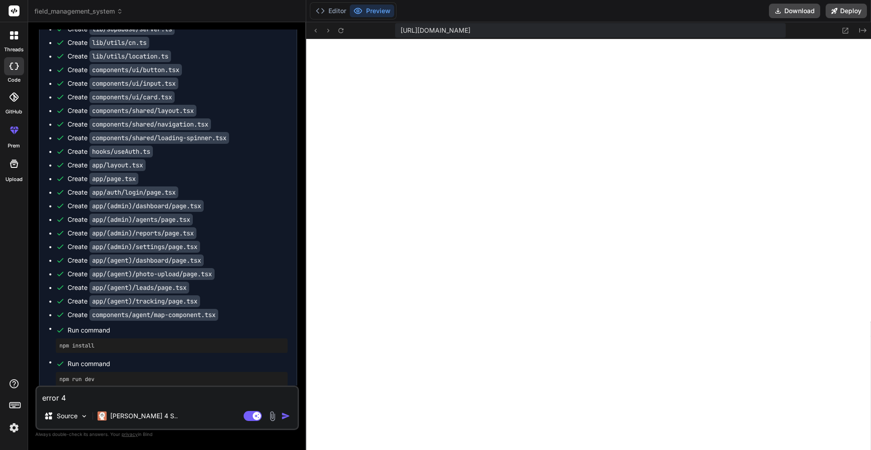
type textarea "error 40"
type textarea "x"
type textarea "error 404"
type textarea "x"
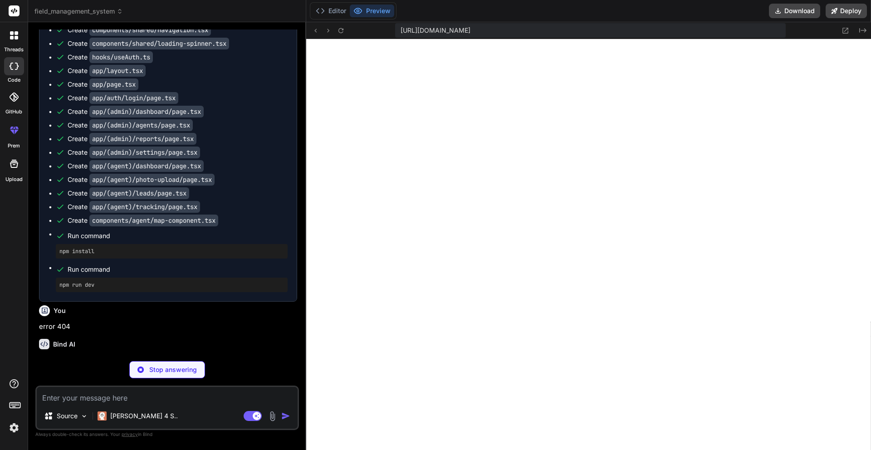
scroll to position [1340, 0]
type textarea "x"
type textarea "return NextResponse.next() } export const config = { matcher: ['/((?!_next/stat…"
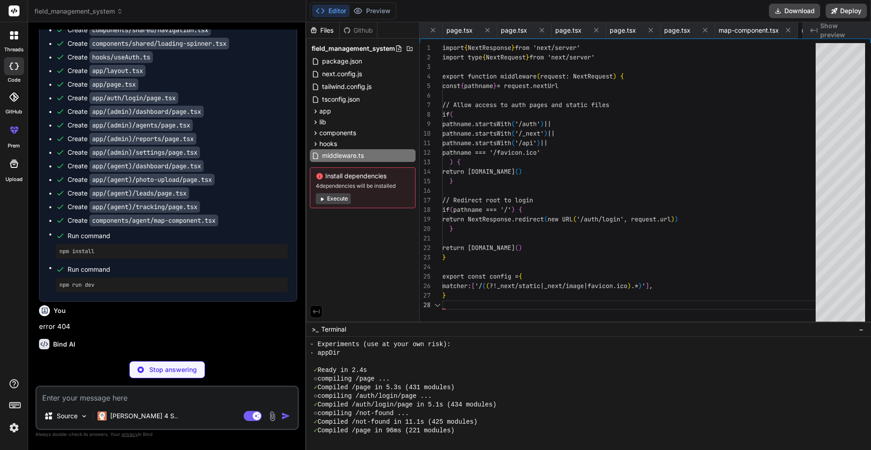
scroll to position [67, 0]
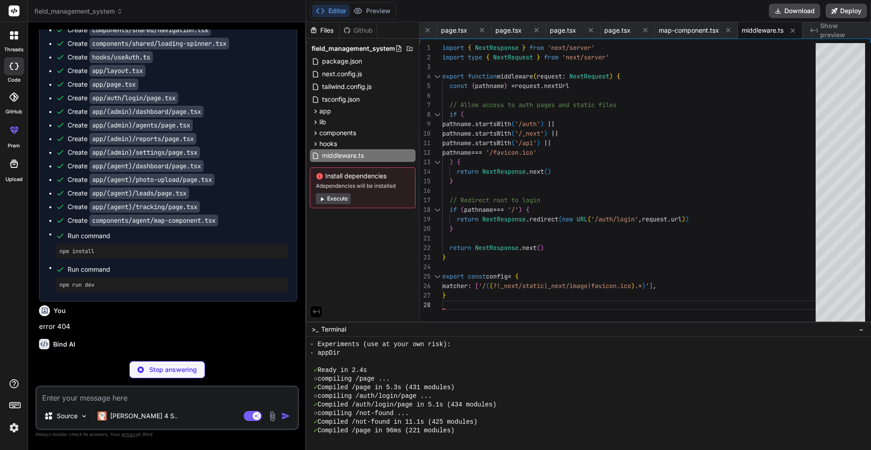
type textarea "x"
type textarea "import { ReactNode } from 'react' export default function AdminLayout({ childre…"
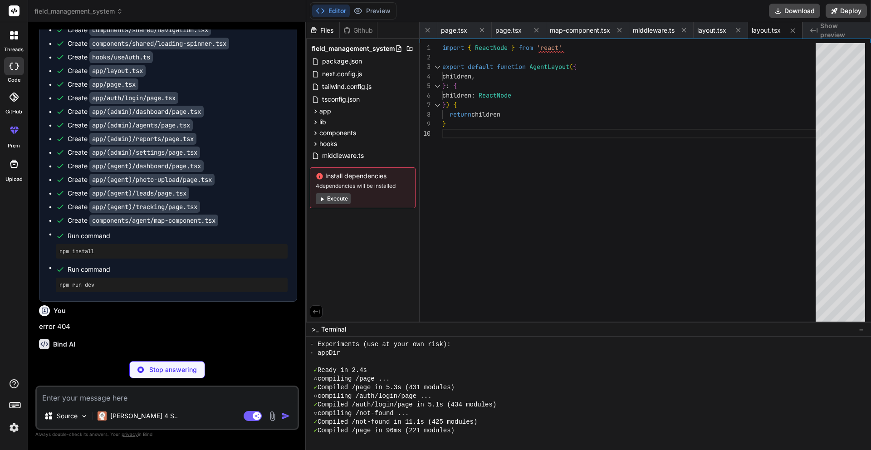
type textarea "x"
type textarea "</div> ) }"
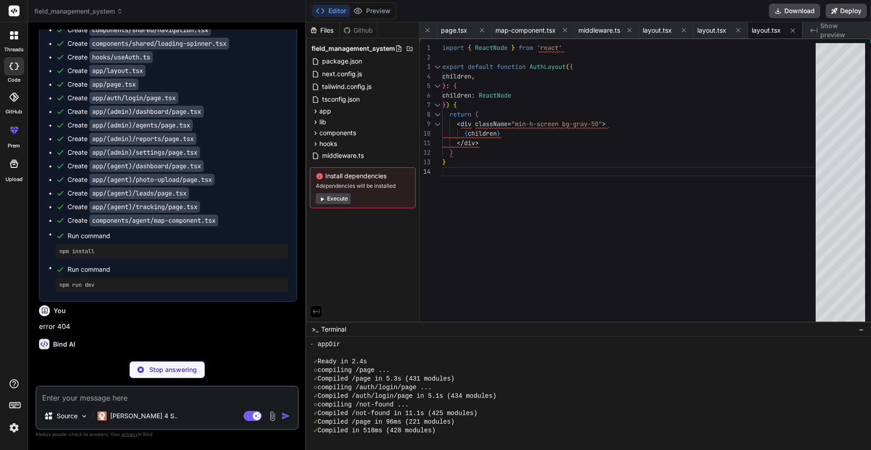
type textarea "x"
type textarea "module.exports = nextConfig"
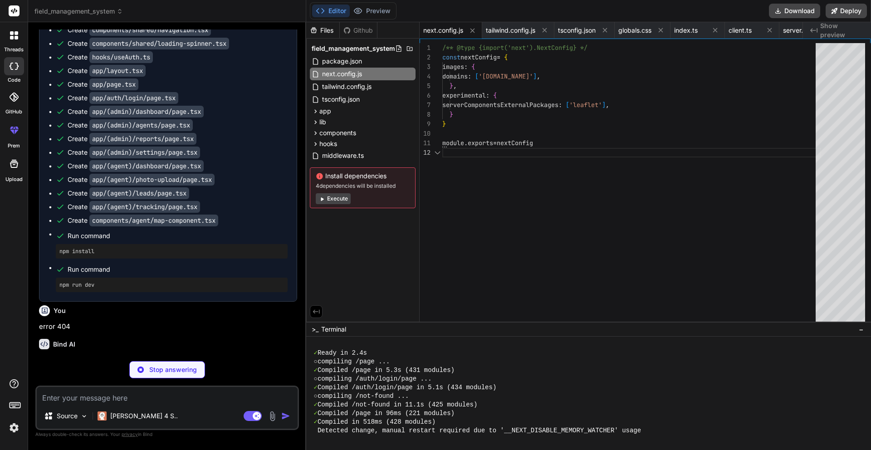
scroll to position [1121, 0]
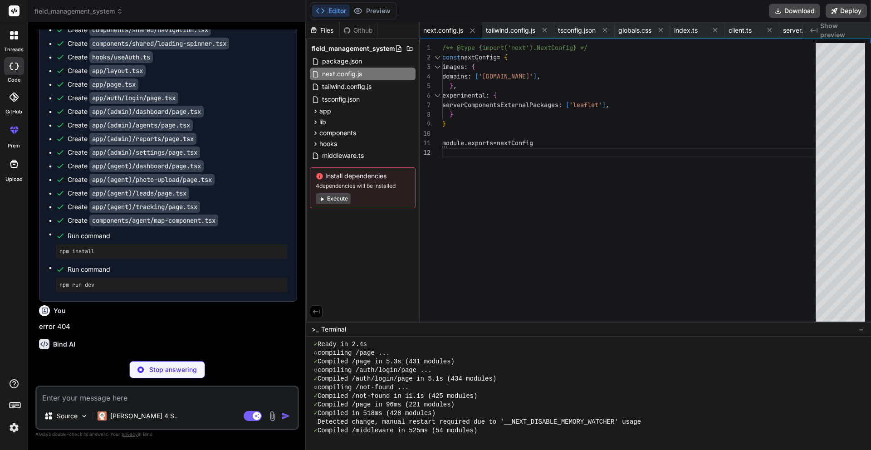
type textarea "x"
type textarea "<Button>Go to Login</Button> </Link> </div> </div> ) }"
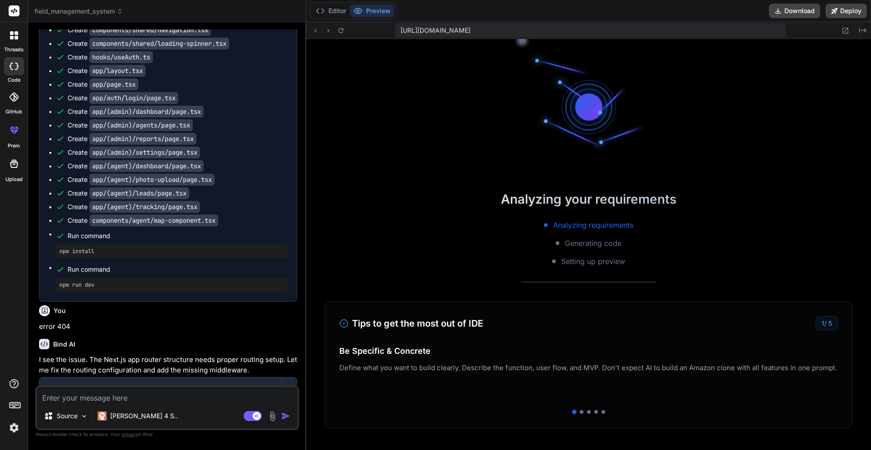
scroll to position [2035, 0]
type textarea "x"
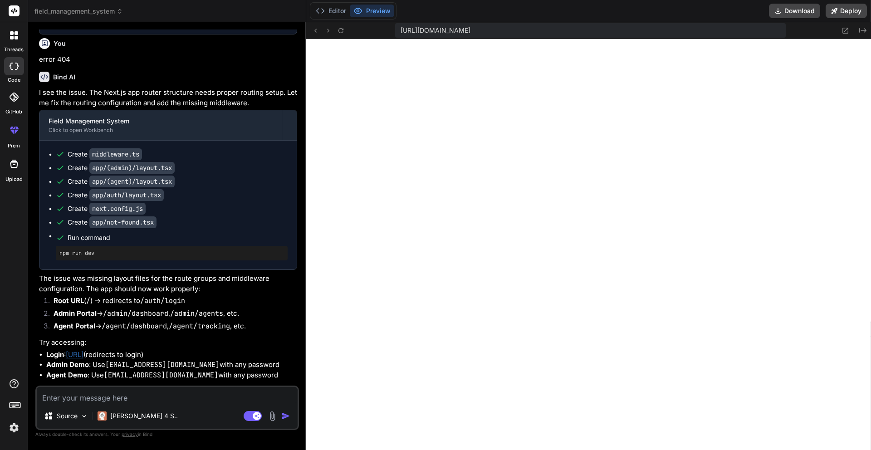
scroll to position [1617, 0]
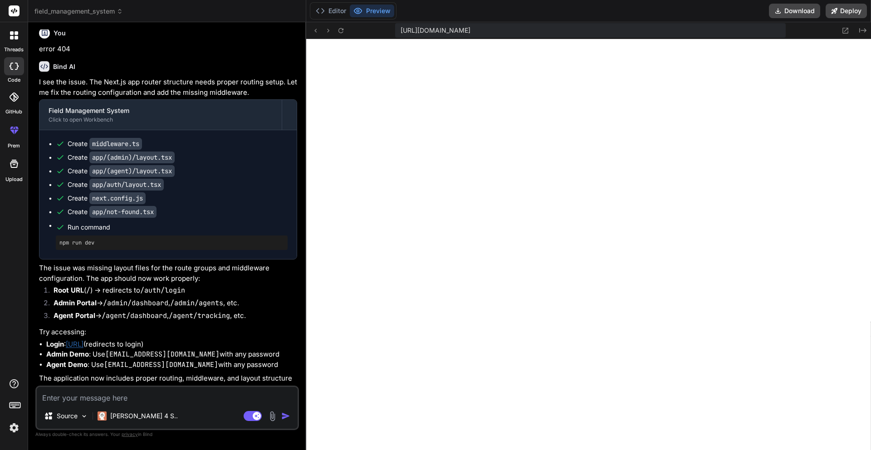
click at [84, 340] on link "http://localhost:3000" at bounding box center [75, 344] width 18 height 9
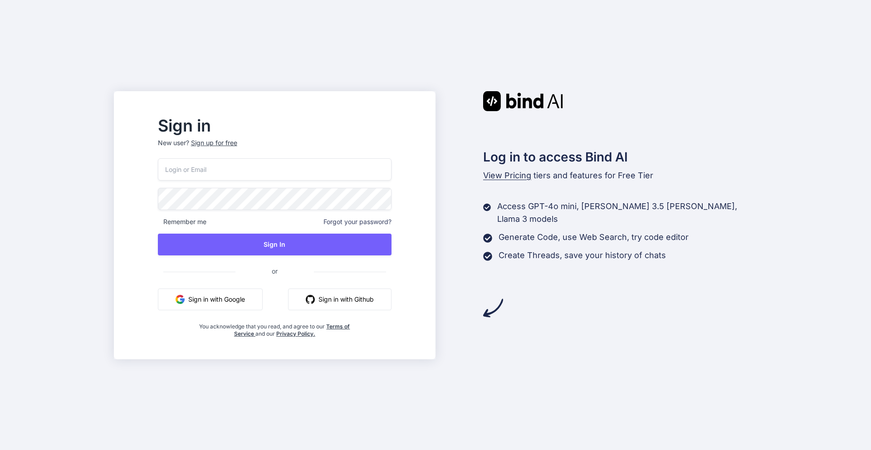
click at [256, 300] on button "Sign in with Google" at bounding box center [210, 300] width 105 height 22
click at [349, 305] on button "Sign in with Github" at bounding box center [339, 300] width 103 height 22
click at [321, 300] on button "Sign in with Github" at bounding box center [339, 300] width 103 height 22
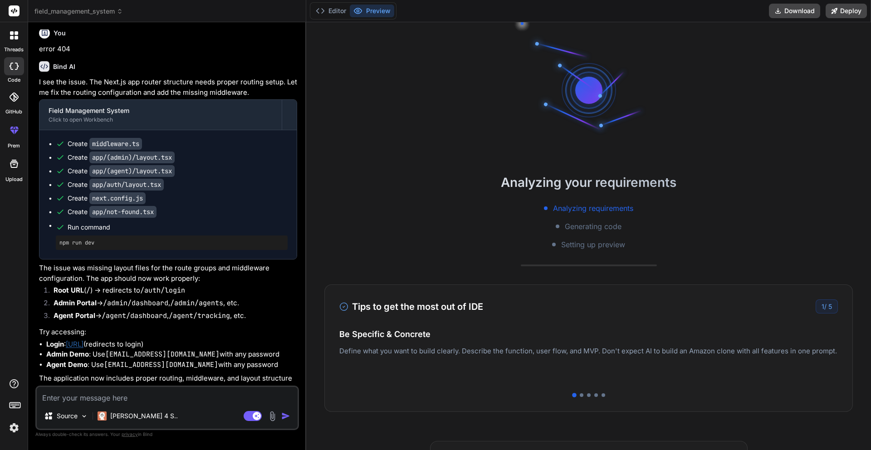
scroll to position [3, 0]
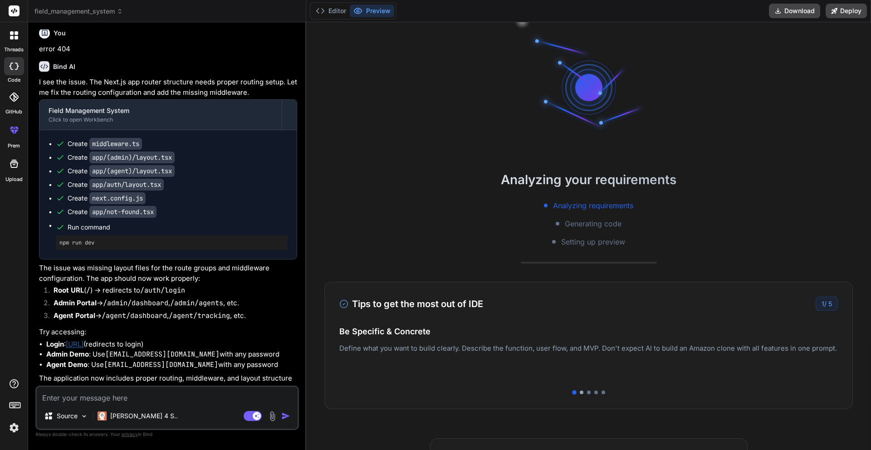
click at [580, 393] on div at bounding box center [582, 393] width 4 height 4
click at [589, 394] on div "Tips to get the most out of IDE 2 / 5 Be Specific & Concrete Define what you wa…" at bounding box center [588, 346] width 529 height 128
click at [589, 393] on div at bounding box center [588, 393] width 499 height 4
click at [588, 395] on div "Tips to get the most out of IDE 2 / 5 Be Specific & Concrete Define what you wa…" at bounding box center [588, 346] width 529 height 128
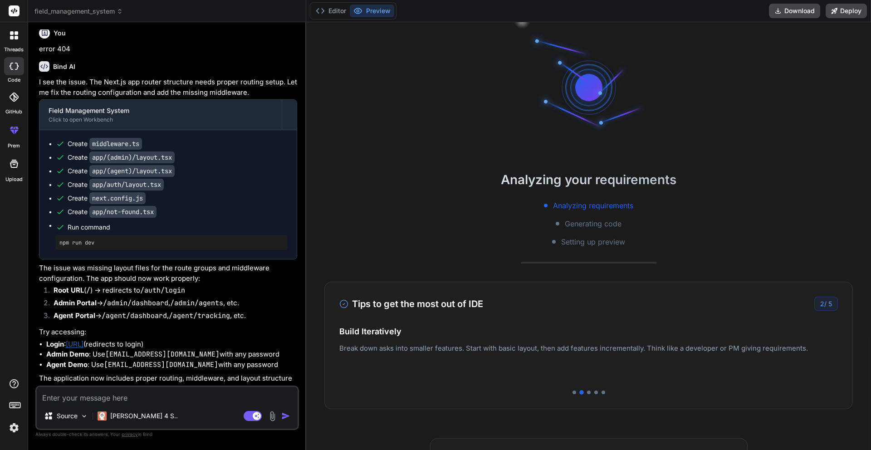
click at [589, 396] on div "Tips to get the most out of IDE 2 / 5 Be Specific & Concrete Define what you wa…" at bounding box center [588, 346] width 529 height 128
click at [588, 394] on div "Tips to get the most out of IDE 2 / 5 Be Specific & Concrete Define what you wa…" at bounding box center [588, 346] width 529 height 128
click at [587, 393] on div at bounding box center [589, 393] width 4 height 4
click at [602, 394] on div at bounding box center [604, 393] width 4 height 4
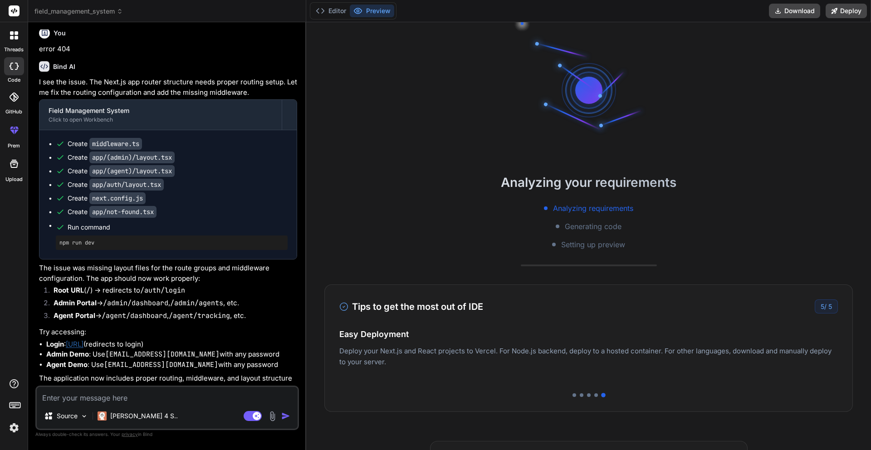
scroll to position [34, 0]
click at [133, 397] on textarea at bounding box center [167, 395] width 261 height 16
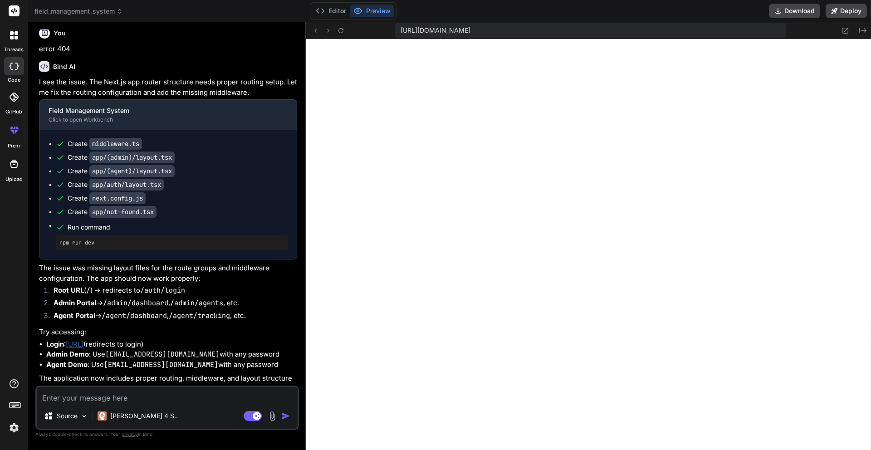
scroll to position [233, 0]
click at [44, 421] on div "Source" at bounding box center [65, 416] width 51 height 18
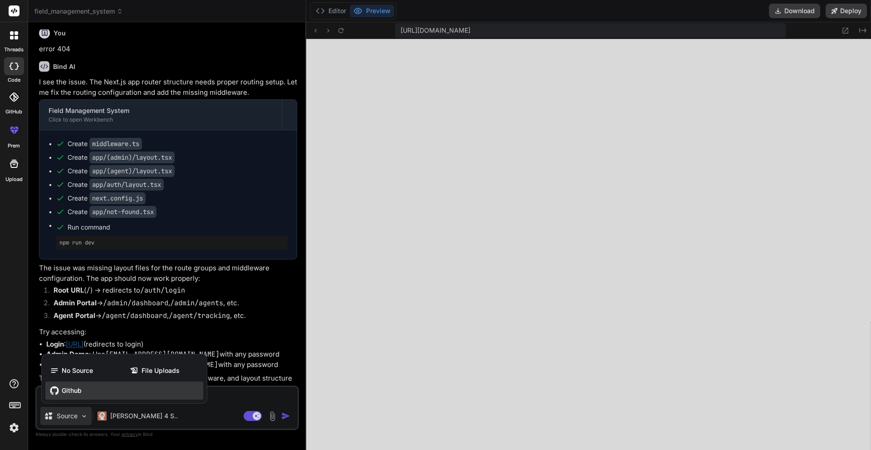
click at [130, 391] on div "Github" at bounding box center [124, 391] width 158 height 18
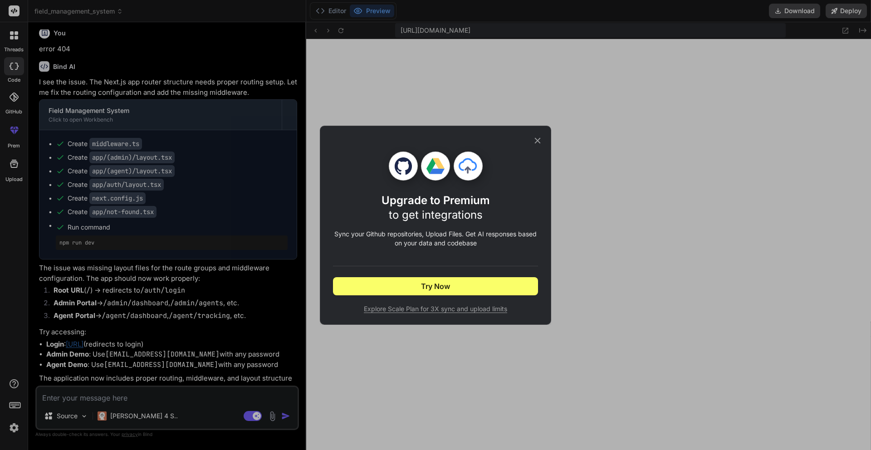
click at [538, 144] on icon at bounding box center [538, 141] width 10 height 10
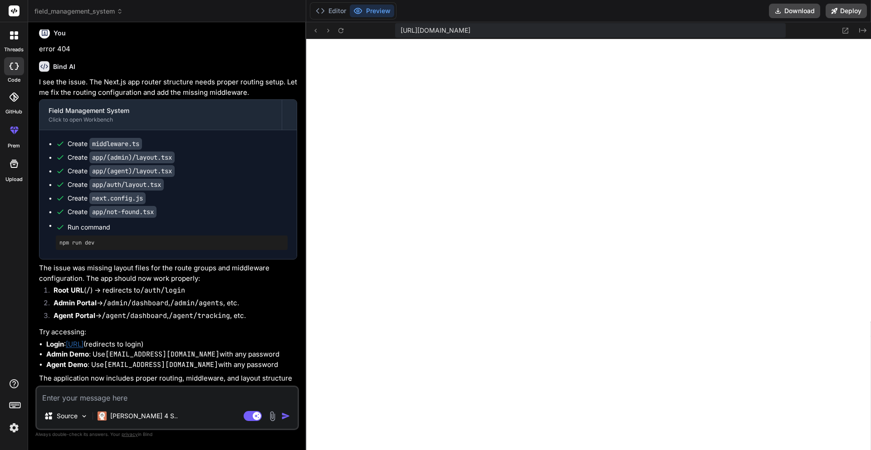
click at [272, 415] on img at bounding box center [272, 416] width 10 height 10
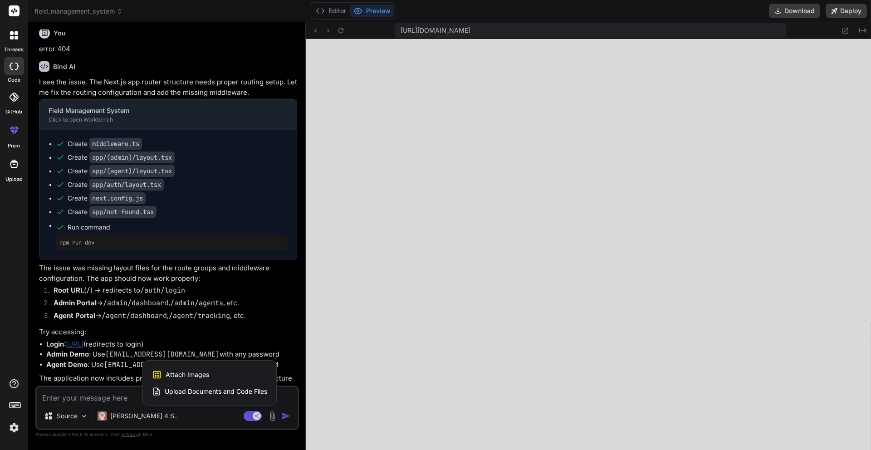
click at [272, 415] on div at bounding box center [435, 225] width 871 height 450
type textarea "x"
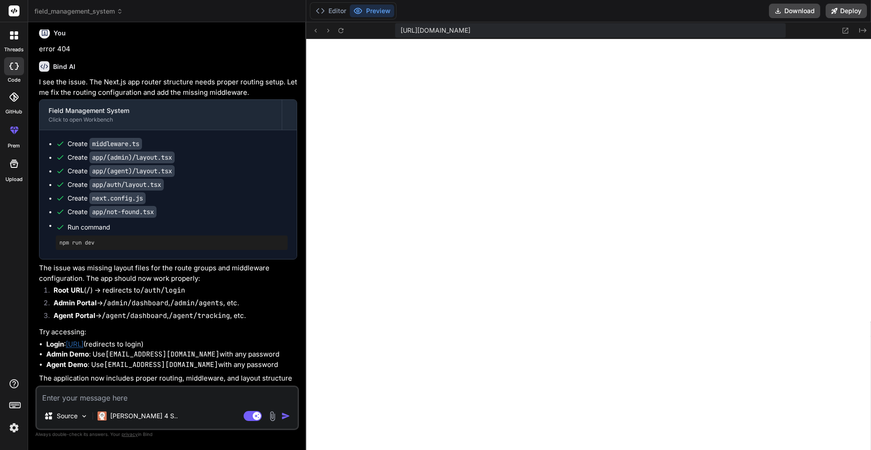
click at [195, 403] on textarea at bounding box center [167, 395] width 261 height 16
click at [138, 385] on div "Bind AI I see the issue. The Next.js app router structure needs proper routing …" at bounding box center [168, 225] width 258 height 342
click at [137, 397] on textarea at bounding box center [167, 395] width 261 height 16
type textarea "e"
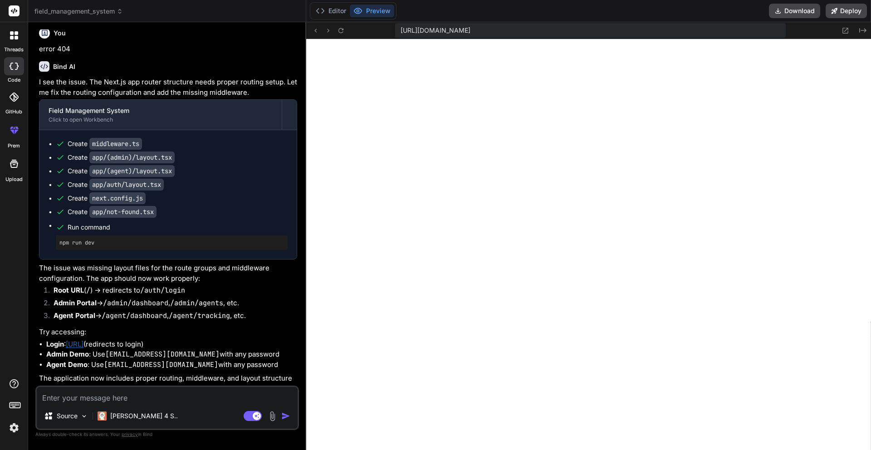
type textarea "x"
type textarea "ep"
type textarea "x"
type textarea "e"
type textarea "x"
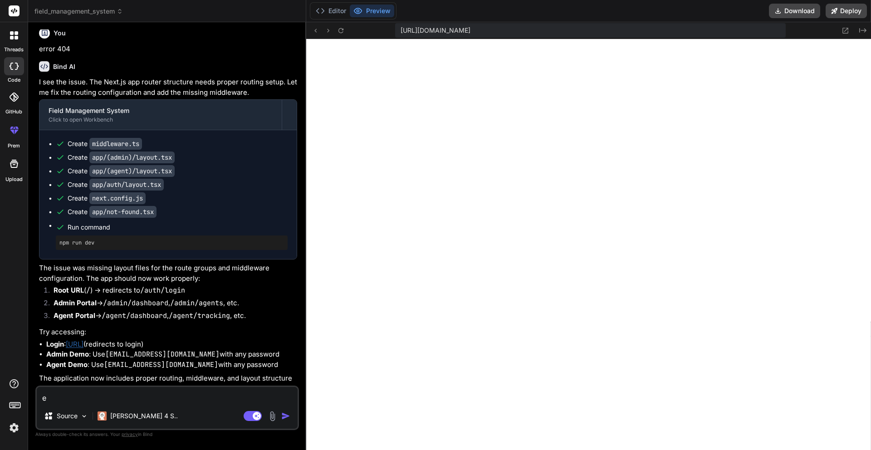
type textarea "eo"
type textarea "x"
type textarea "eoo"
type textarea "x"
type textarea "eo"
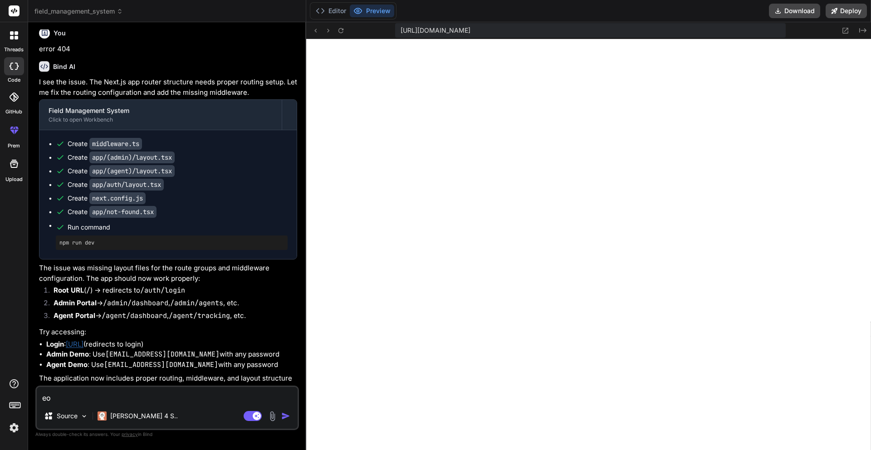
type textarea "x"
type textarea "e"
type textarea "x"
type textarea "er"
type textarea "x"
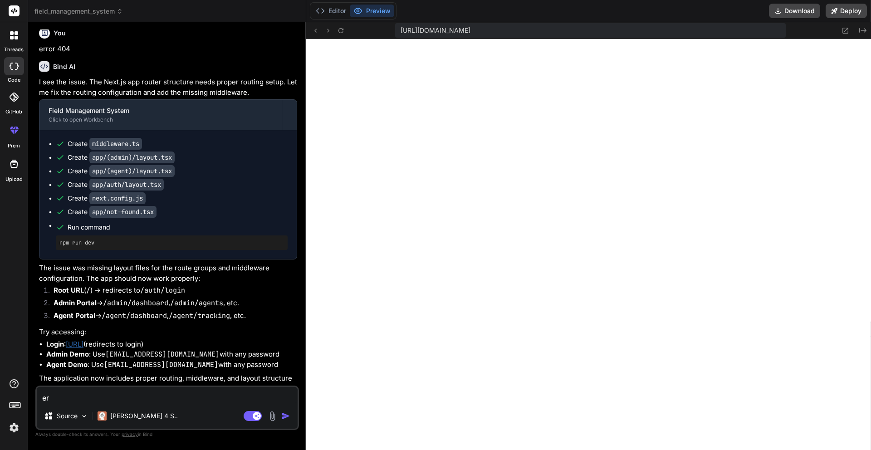
type textarea "err"
type textarea "x"
type textarea "erro"
type textarea "x"
type textarea "error"
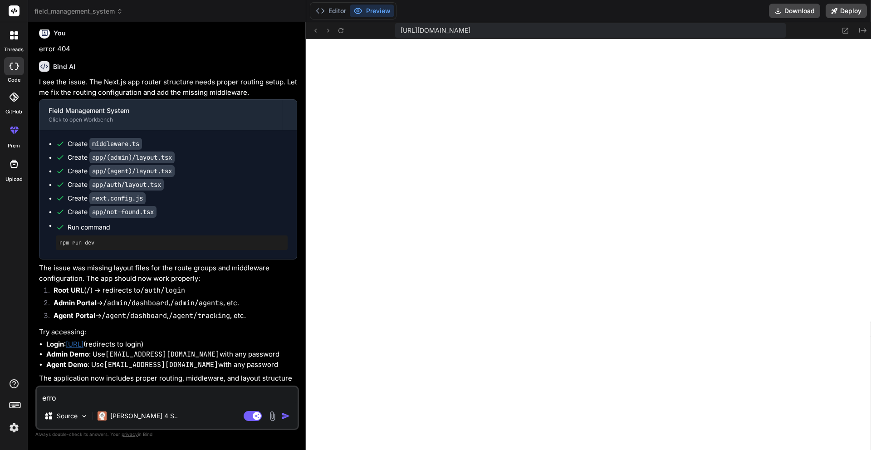
type textarea "x"
type textarea "error"
type textarea "x"
type textarea "error 4"
type textarea "x"
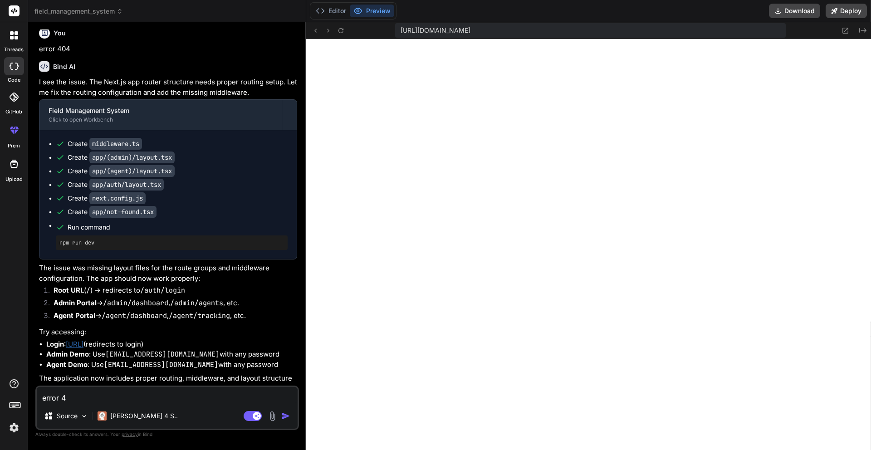
type textarea "error 40"
type textarea "x"
type textarea "error 404"
type textarea "x"
type textarea "error 404"
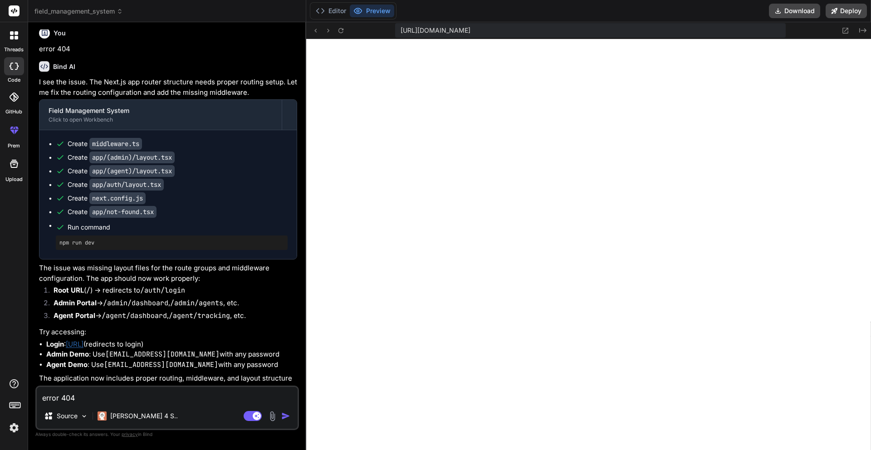
type textarea "x"
type textarea "error 404 p"
type textarea "x"
type textarea "error 404 pl"
type textarea "x"
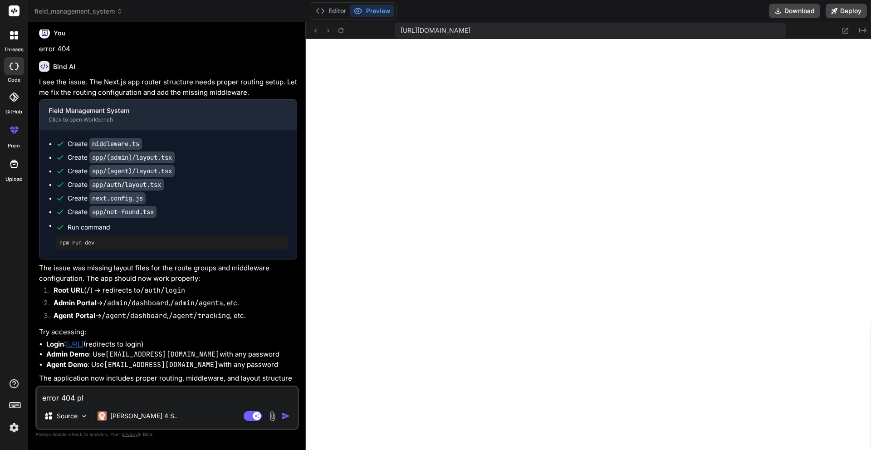
type textarea "error 404 ple"
type textarea "x"
type textarea "error 404 plea"
type textarea "x"
type textarea "error 404 pleas"
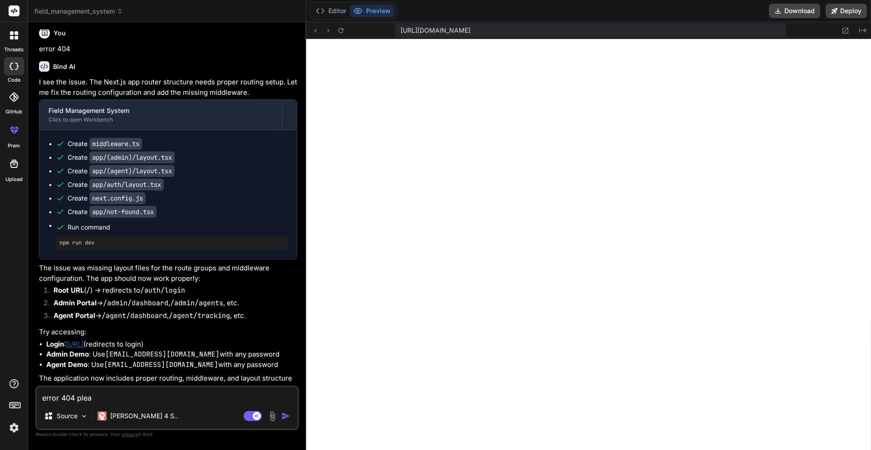
type textarea "x"
type textarea "error 404 please"
type textarea "x"
type textarea "error 404 please"
type textarea "x"
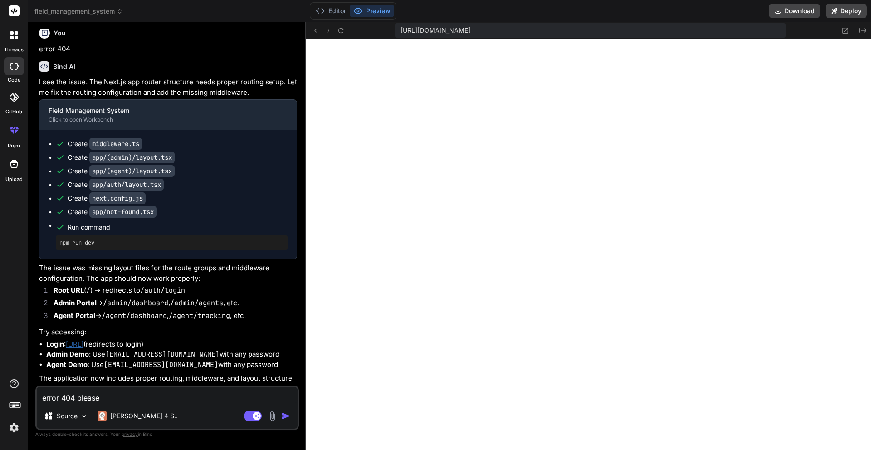
type textarea "error 404 please f"
type textarea "x"
type textarea "error 404 please fi"
type textarea "x"
type textarea "error 404 please fix"
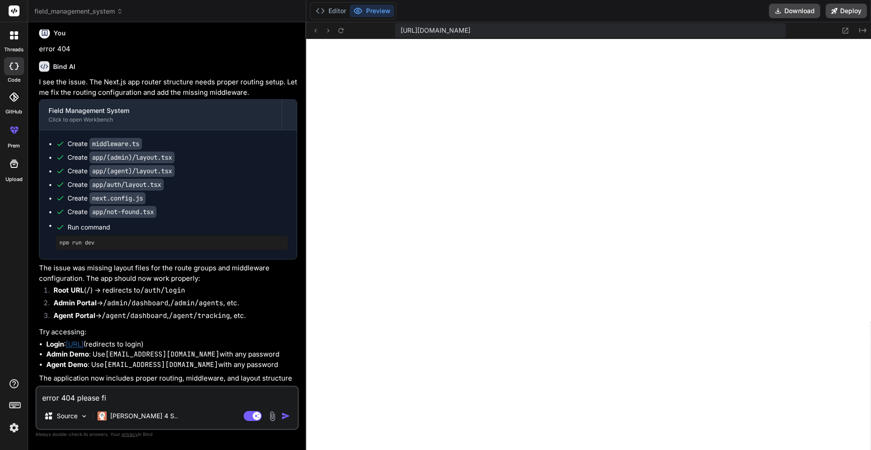
type textarea "x"
type textarea "error 404 please fix"
type textarea "x"
type textarea "error 404 please fix t"
type textarea "x"
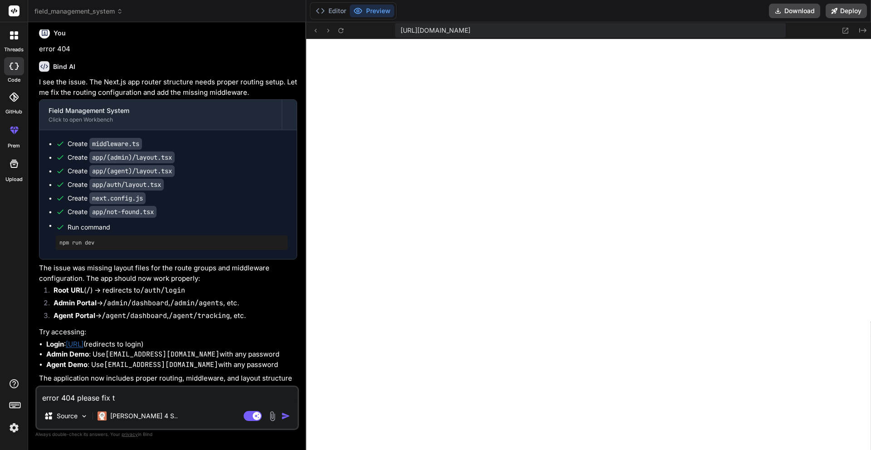
type textarea "error 404 please fix th"
type textarea "x"
type textarea "error 404 please fix thi"
type textarea "x"
type textarea "error 404 please fix this"
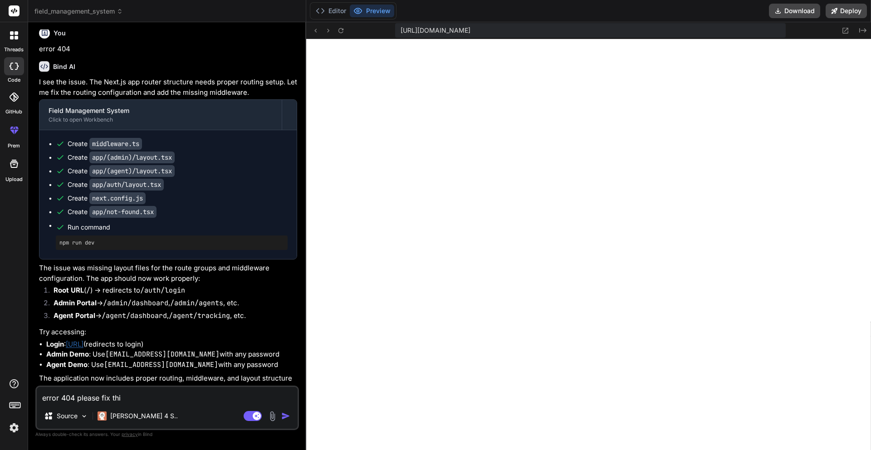
type textarea "x"
type textarea "error 404 please fix this"
type textarea "x"
type textarea "error 404 please fix this a"
type textarea "x"
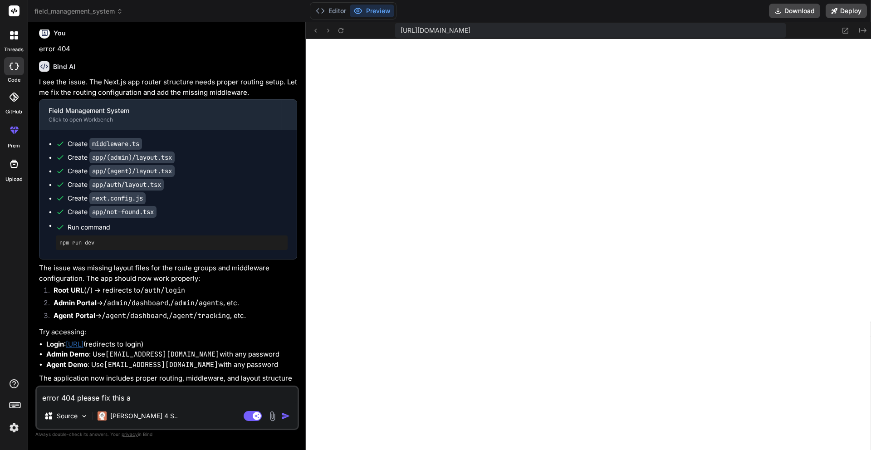
type textarea "error 404 please fix this am"
type textarea "x"
type textarea "error 404 please fix this amd"
type textarea "x"
type textarea "error 404 please fix this am"
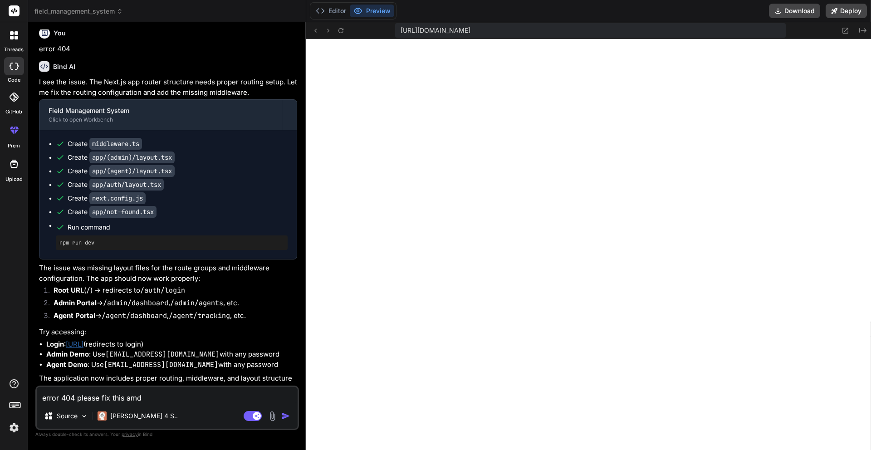
type textarea "x"
type textarea "error 404 please fix this a"
type textarea "x"
type textarea "error 404 please fix this an"
type textarea "x"
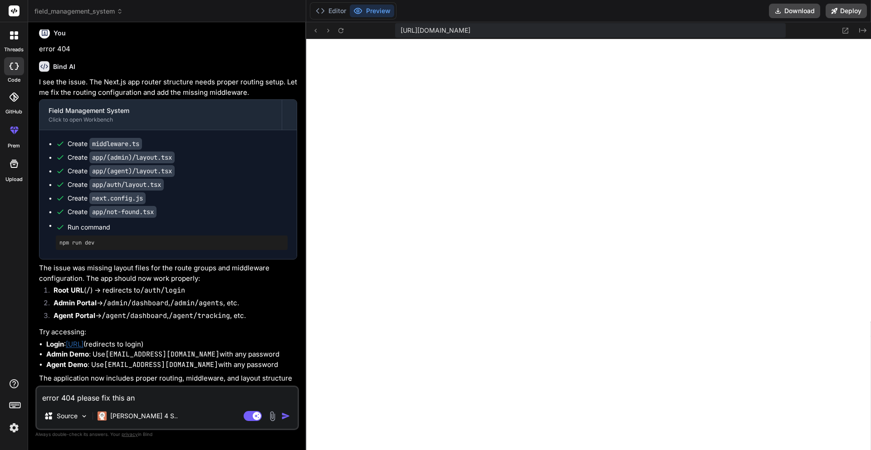
type textarea "error 404 please fix this and"
type textarea "x"
type textarea "error 404 please fix this and"
type textarea "x"
type textarea "error 404 please fix this and a"
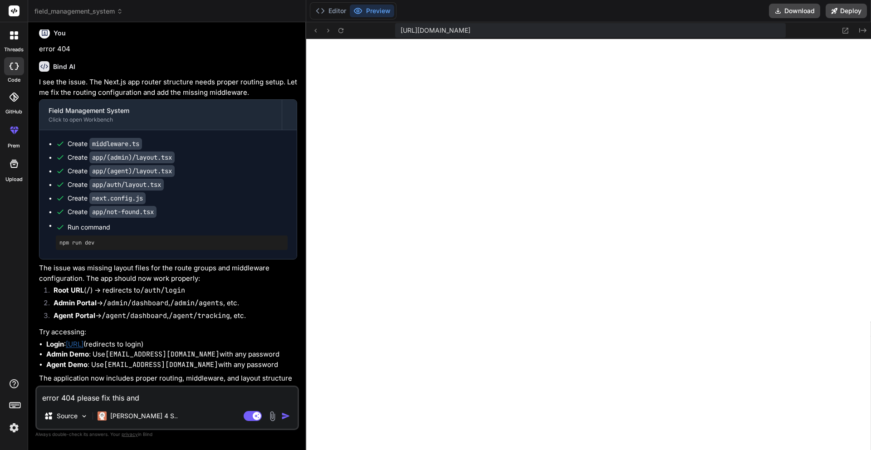
type textarea "x"
type textarea "error 404 please fix this and ad"
type textarea "x"
type textarea "error 404 please fix this and add"
type textarea "x"
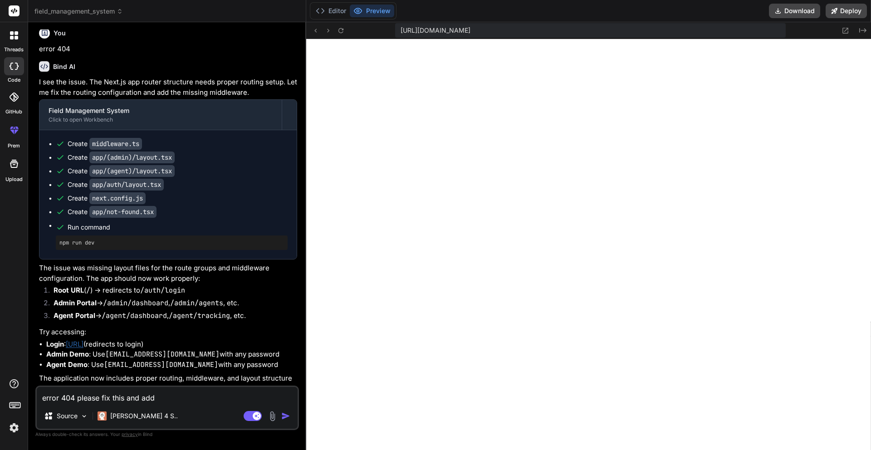
type textarea "error 404 please fix this and add"
type textarea "x"
type textarea "error 404 please fix this and add c"
type textarea "x"
type textarea "error 404 please fix this and add cs"
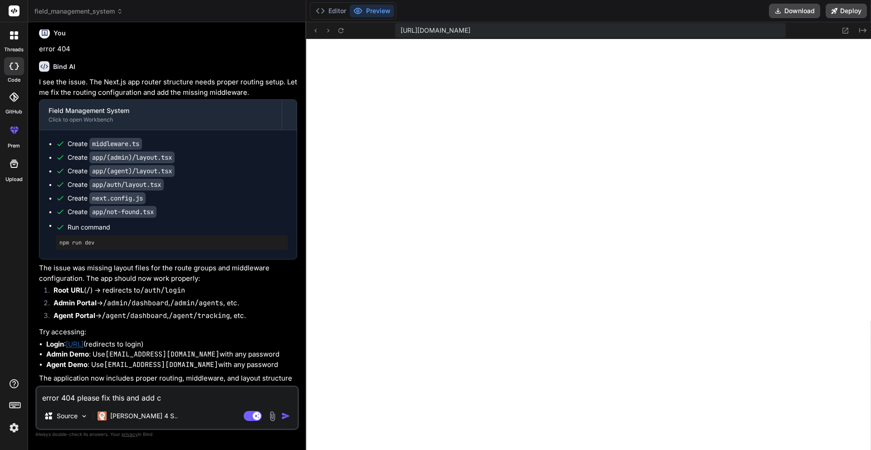
type textarea "x"
type textarea "error 404 please fix this and add css"
type textarea "x"
type textarea "error 404 please fix this and add css"
click at [288, 418] on img "button" at bounding box center [285, 416] width 9 height 9
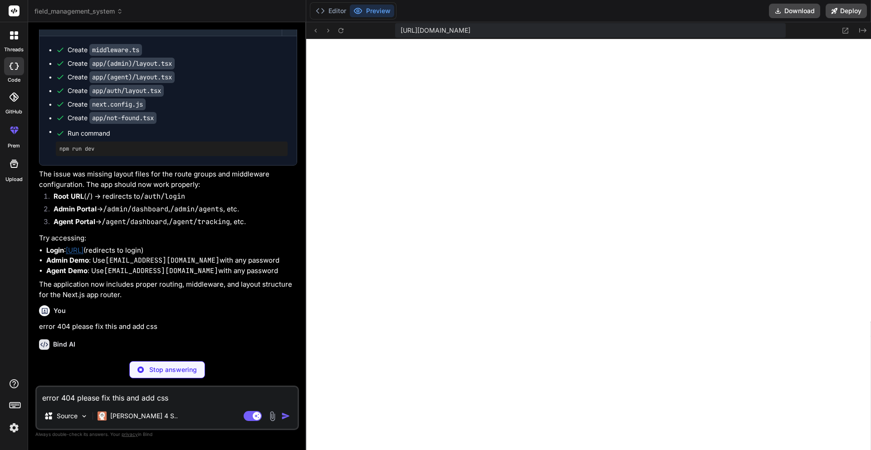
scroll to position [1783, 0]
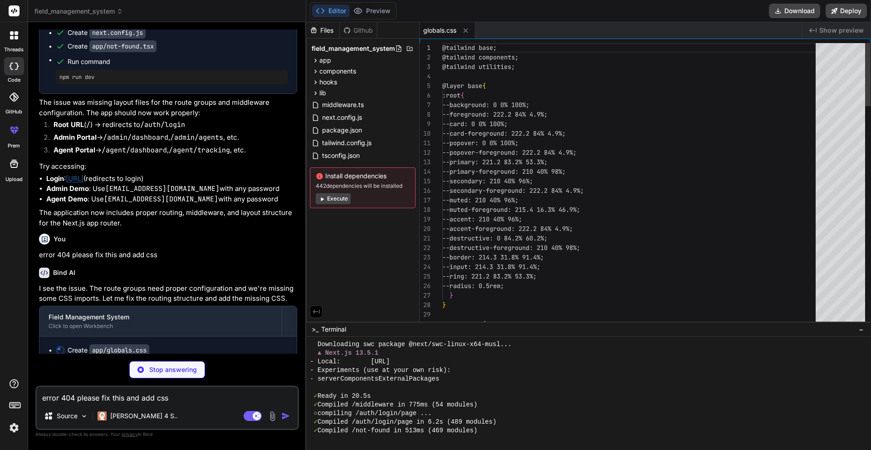
type textarea "x"
type textarea "import { redirect } from 'next/navigation' export default function RootPage() {…"
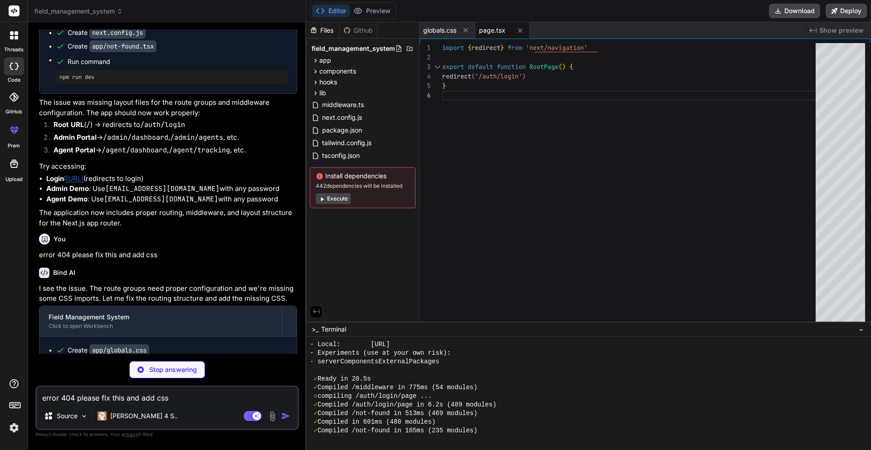
scroll to position [1810, 0]
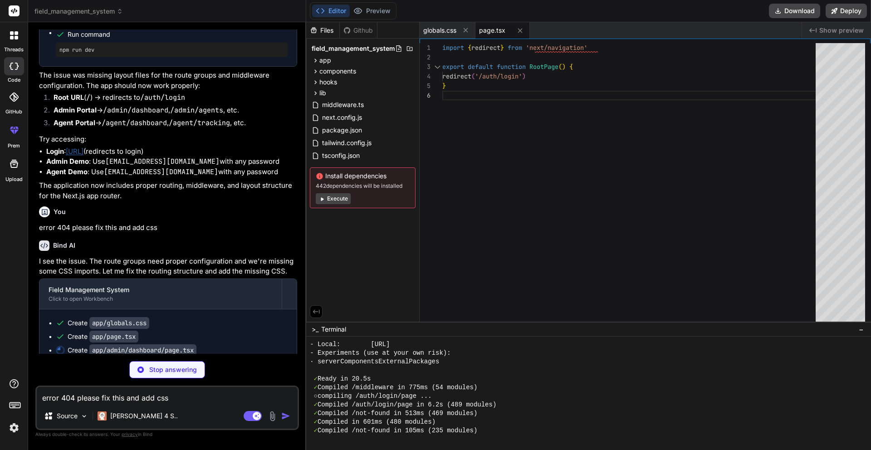
type textarea "x"
type textarea "</div> </Layout> ) }"
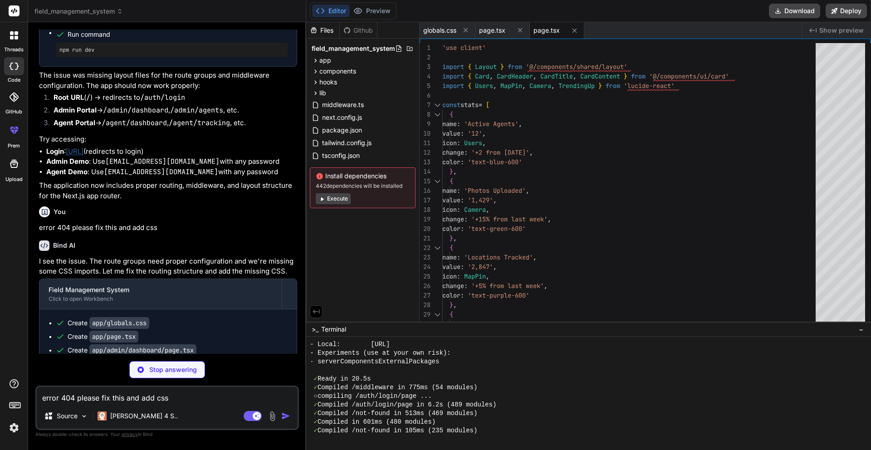
scroll to position [560, 0]
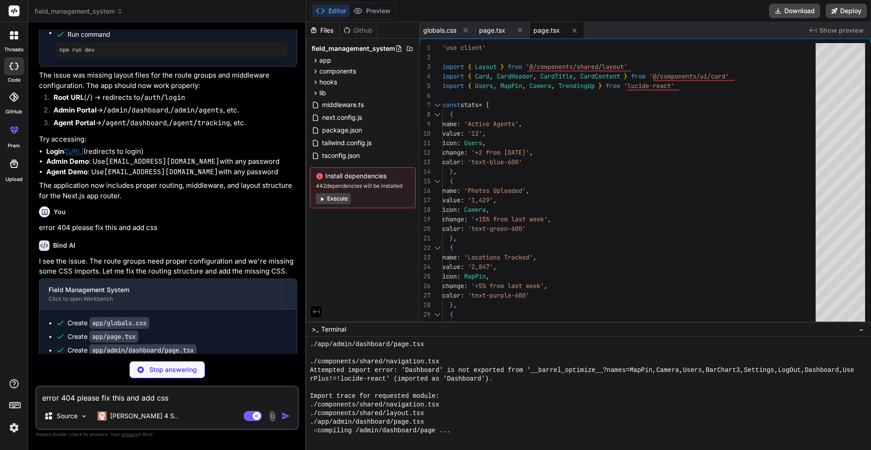
click at [335, 197] on button "Execute" at bounding box center [333, 198] width 35 height 11
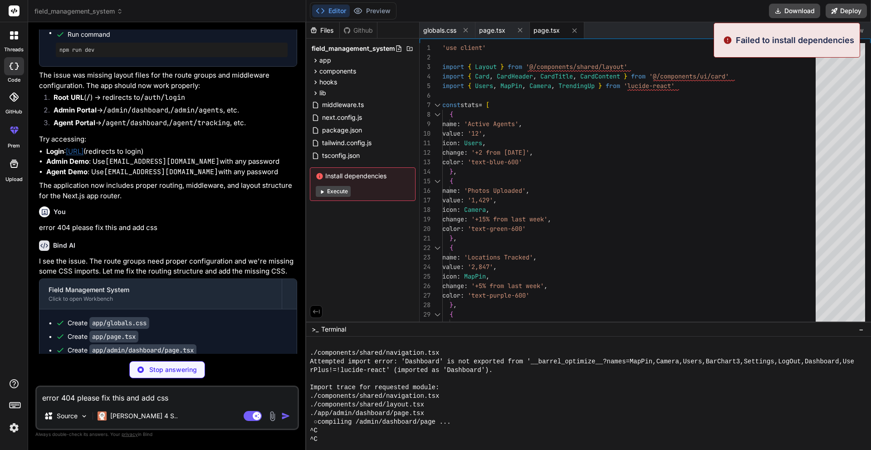
scroll to position [1388, 0]
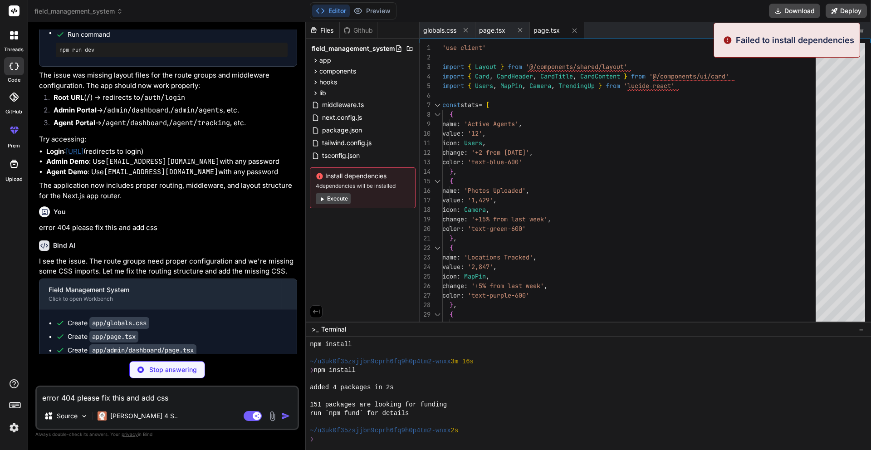
click at [334, 193] on button "Execute" at bounding box center [333, 198] width 35 height 11
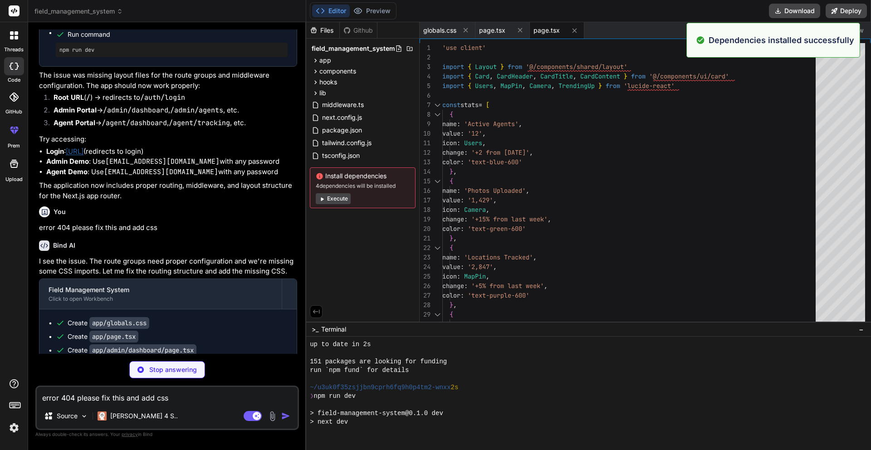
scroll to position [1595, 0]
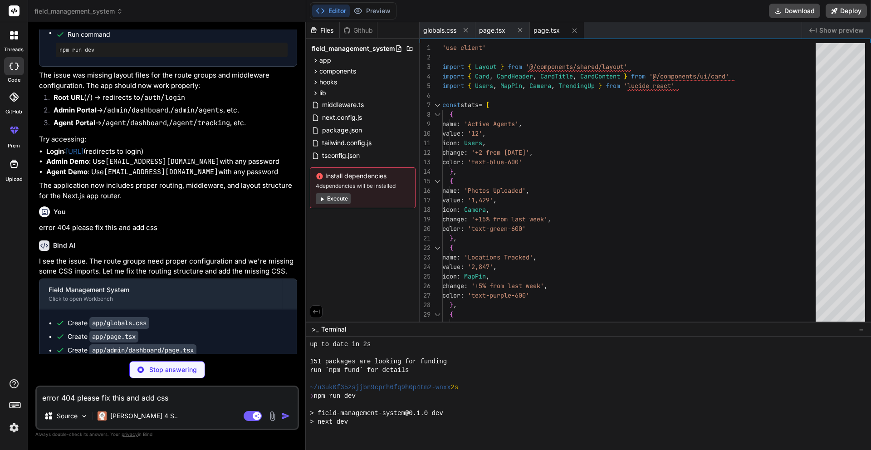
type textarea "x"
type textarea "</Layout> ) }"
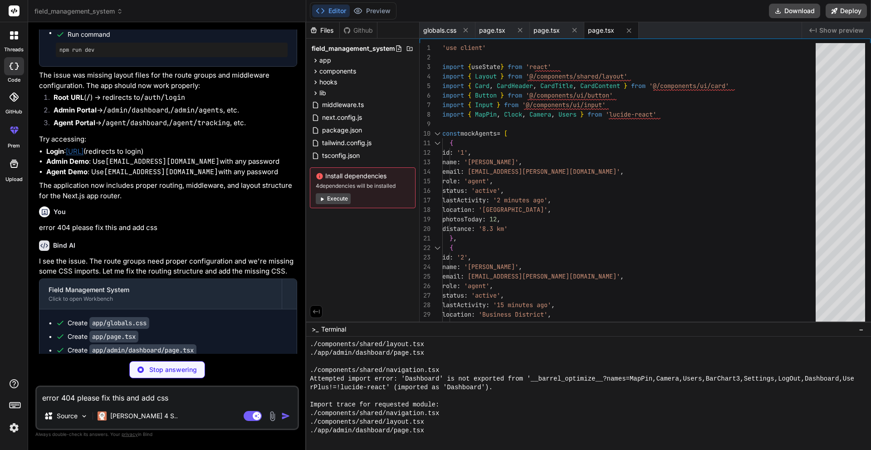
scroll to position [1957, 0]
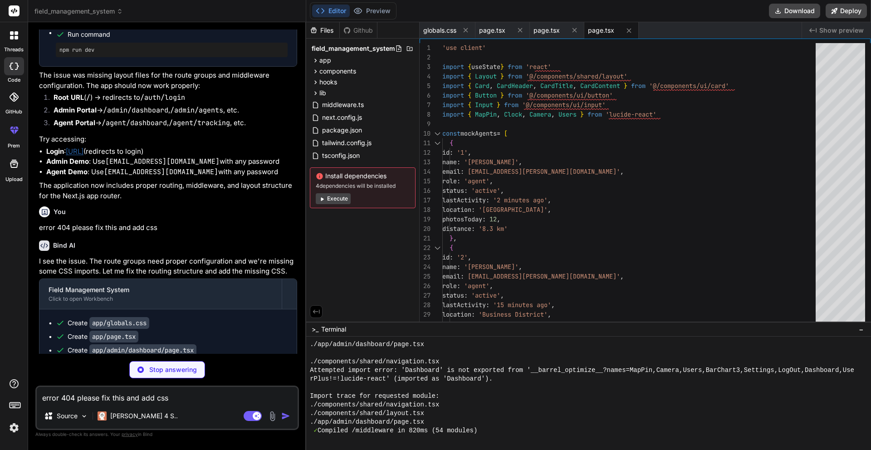
click at [334, 196] on button "Execute" at bounding box center [333, 198] width 35 height 11
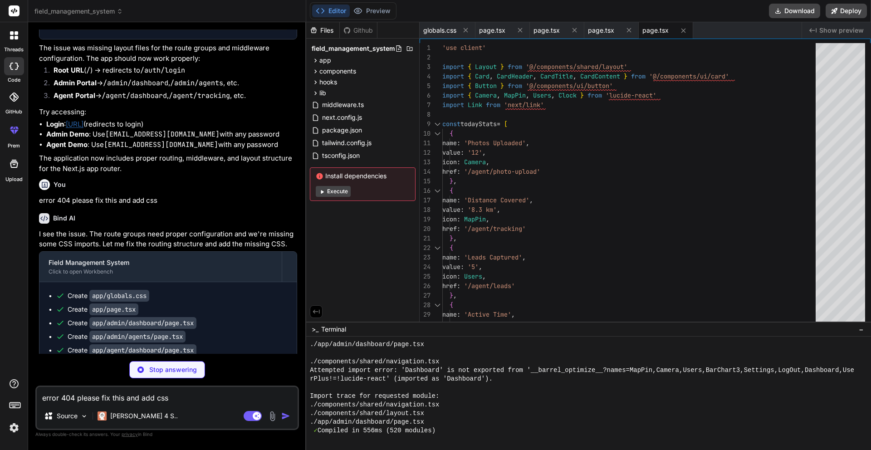
scroll to position [3156, 0]
type textarea "x"
type textarea "* - _next/static (static files) * - _next/image (image optimization files) * - …"
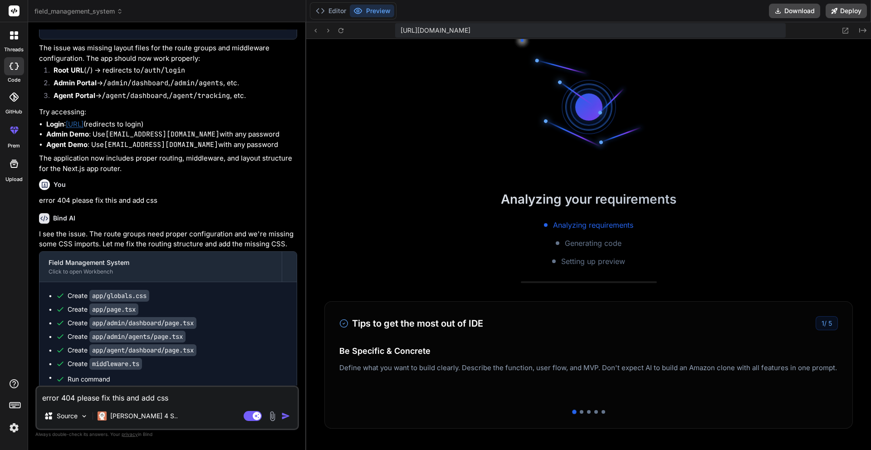
scroll to position [1985, 0]
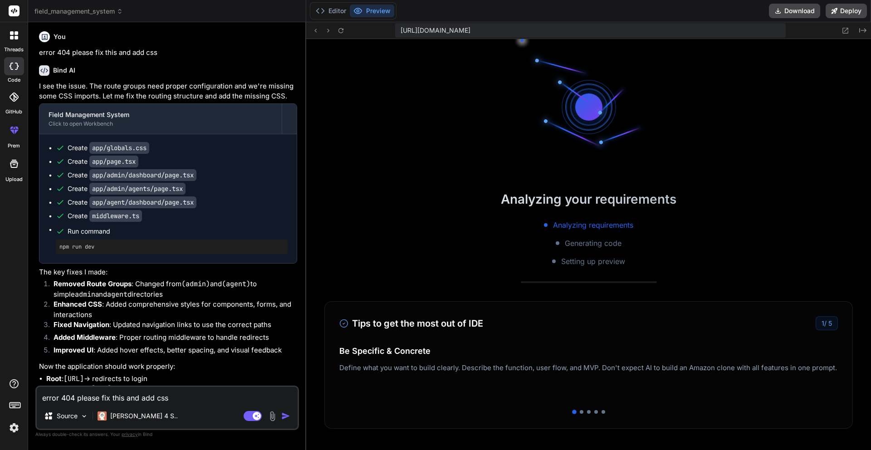
type textarea "x"
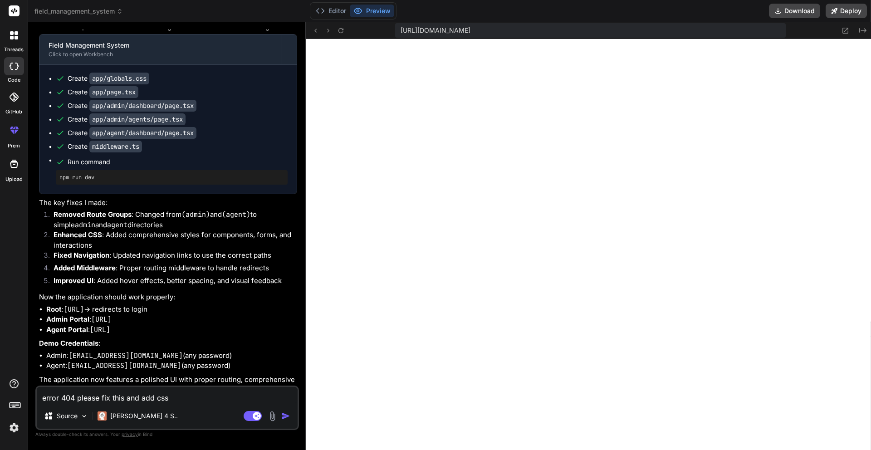
scroll to position [2056, 0]
drag, startPoint x: 245, startPoint y: 311, endPoint x: 93, endPoint y: 308, distance: 151.2
click at [93, 314] on li "Admin Portal : http://localhost:3000/admin/dashboard" at bounding box center [171, 319] width 251 height 10
copy code "http://localhost:3000/admin/dashboard"
